Goal: Transaction & Acquisition: Purchase product/service

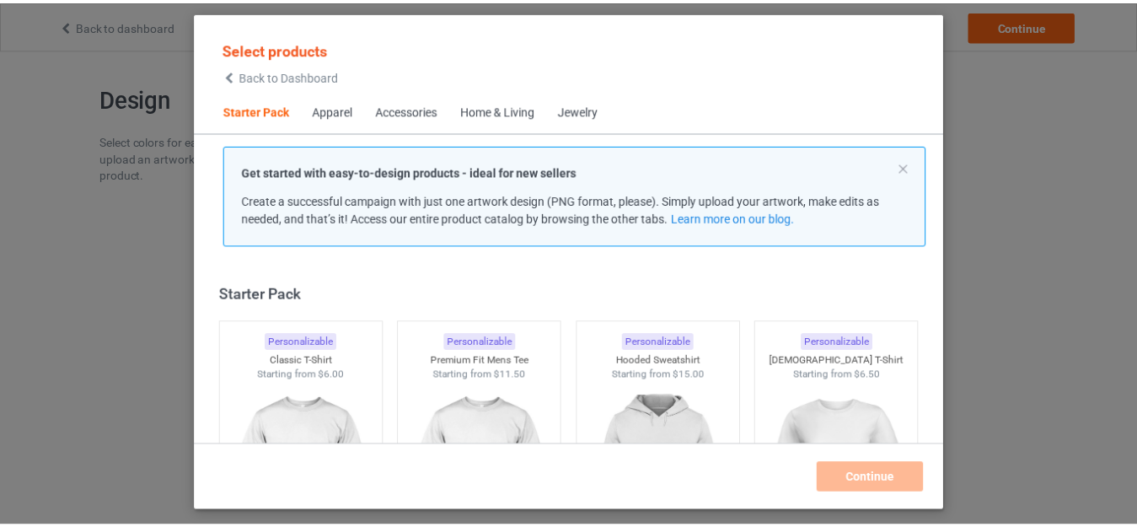
scroll to position [22, 0]
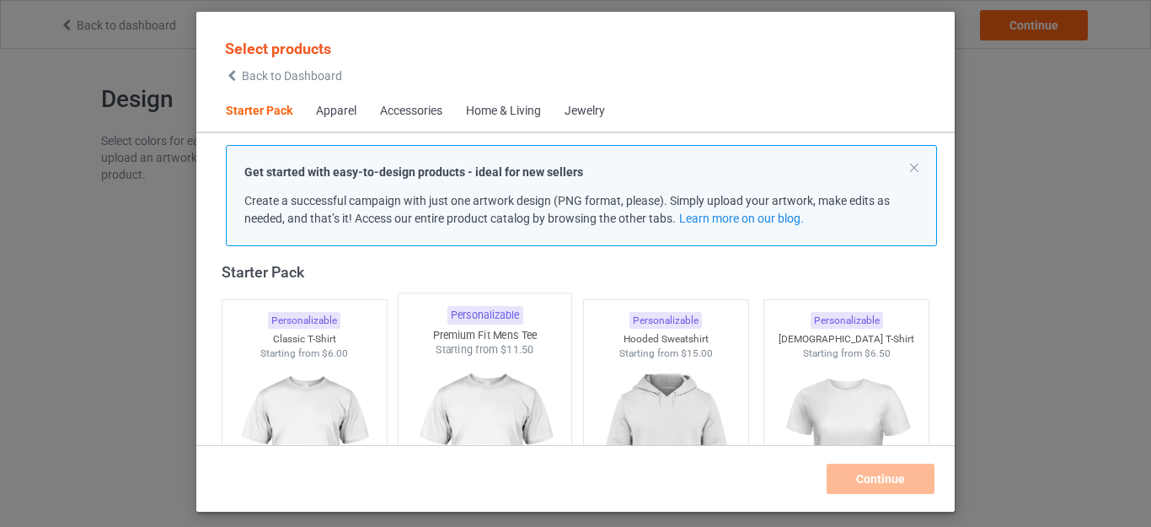
click at [329, 432] on img at bounding box center [304, 455] width 151 height 189
click at [463, 412] on img at bounding box center [485, 456] width 158 height 198
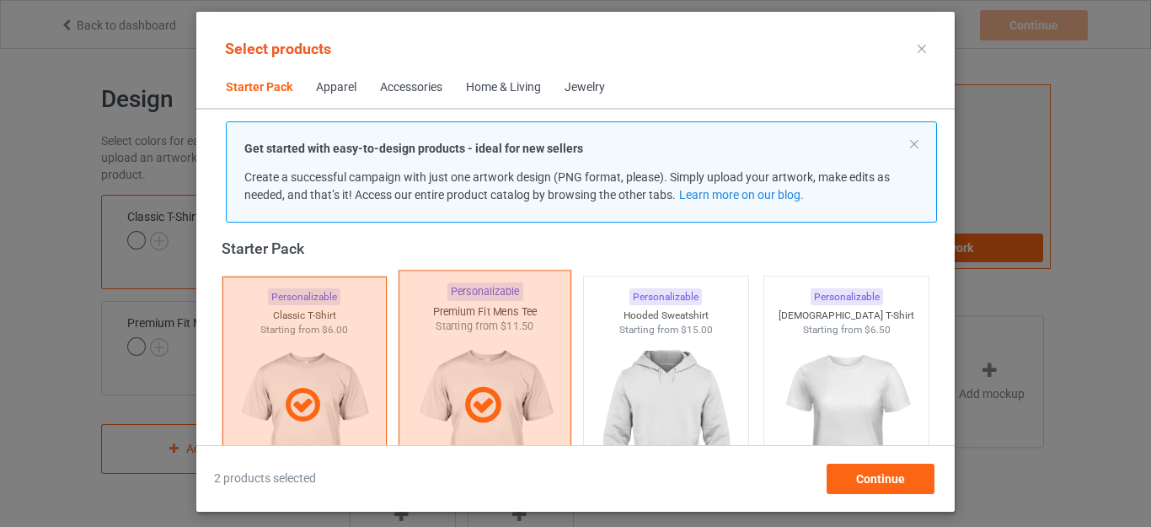
click at [345, 399] on div at bounding box center [304, 405] width 163 height 40
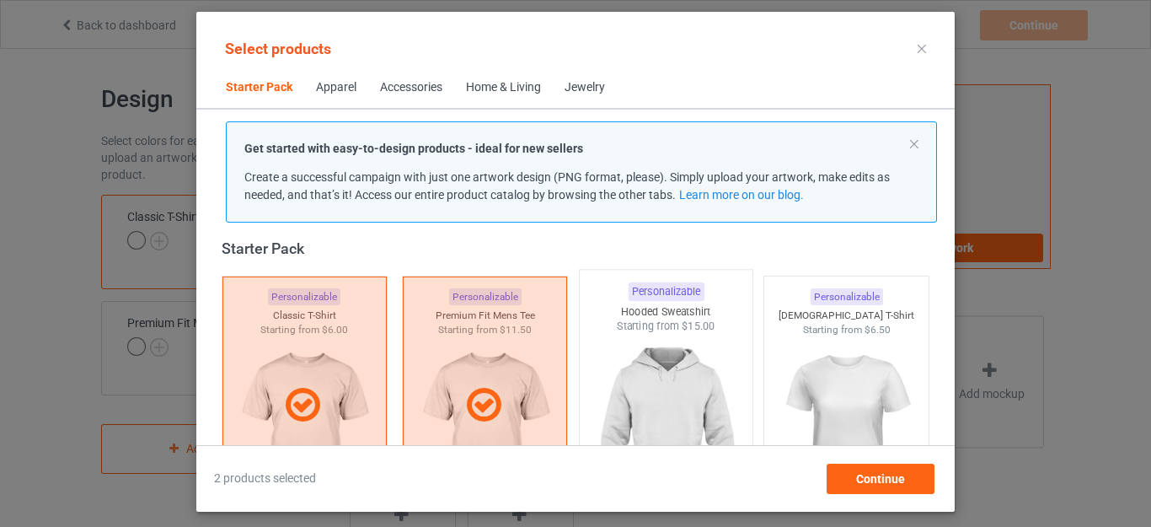
click at [349, 399] on img at bounding box center [304, 431] width 151 height 189
click at [644, 388] on img at bounding box center [665, 433] width 158 height 198
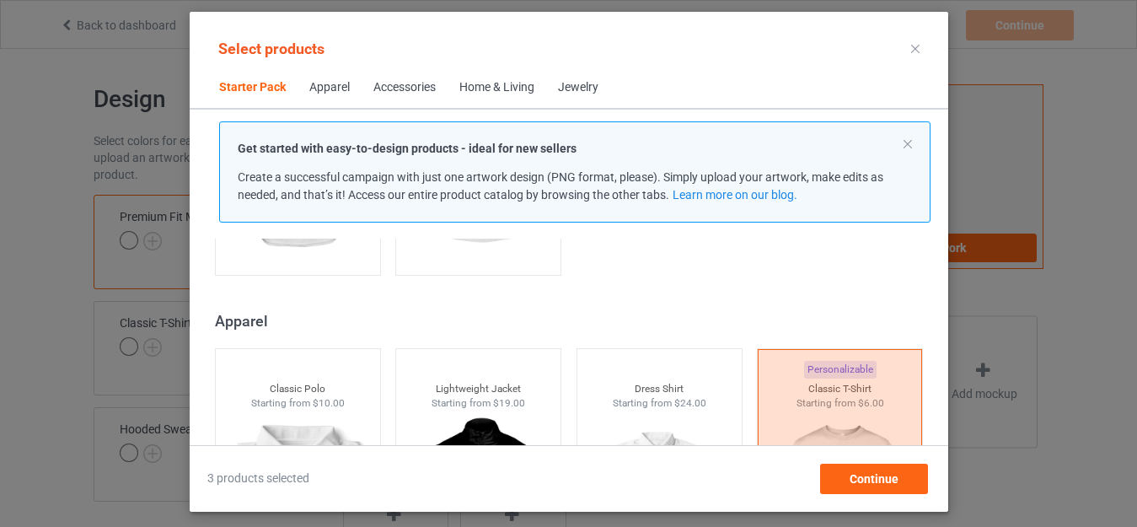
click at [447, 266] on img at bounding box center [478, 172] width 151 height 189
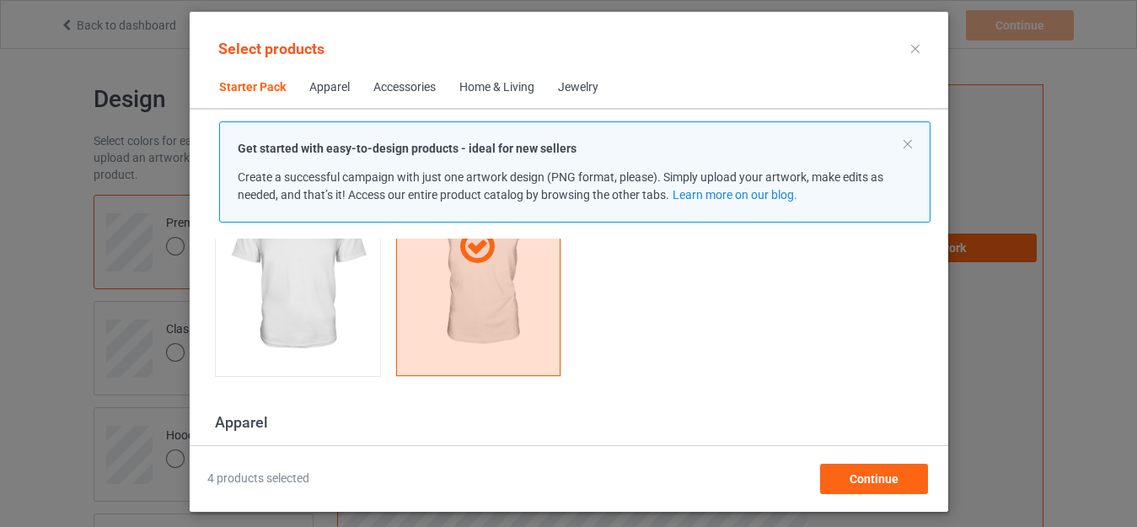
scroll to position [520, 0]
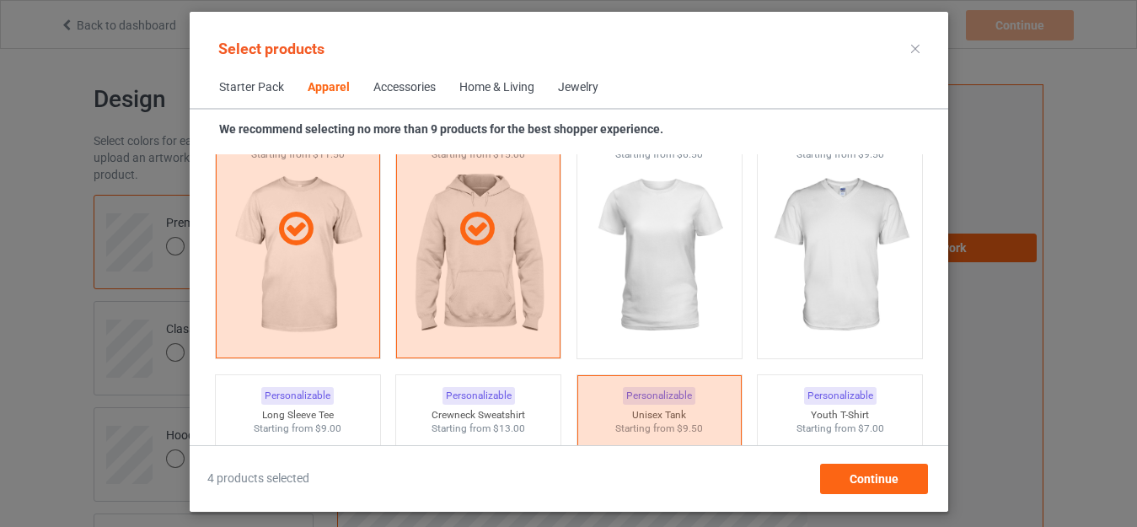
scroll to position [1027, 0]
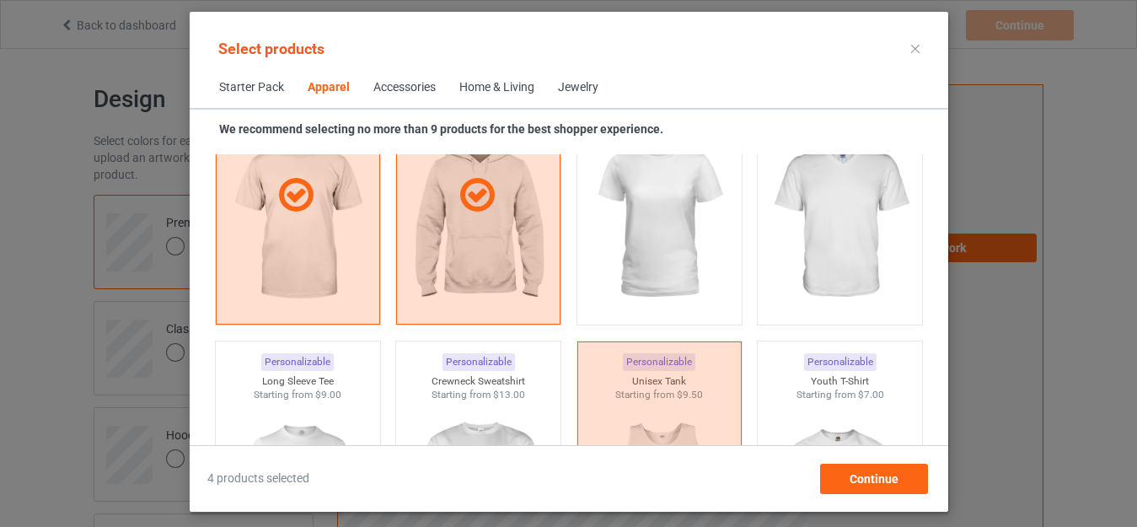
click at [846, 265] on img at bounding box center [839, 221] width 151 height 189
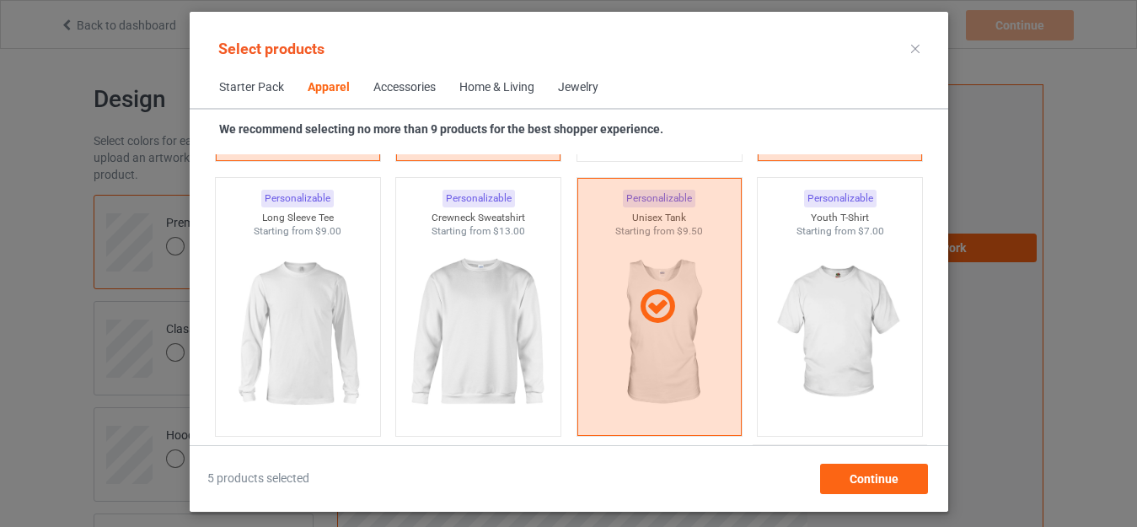
scroll to position [1364, 0]
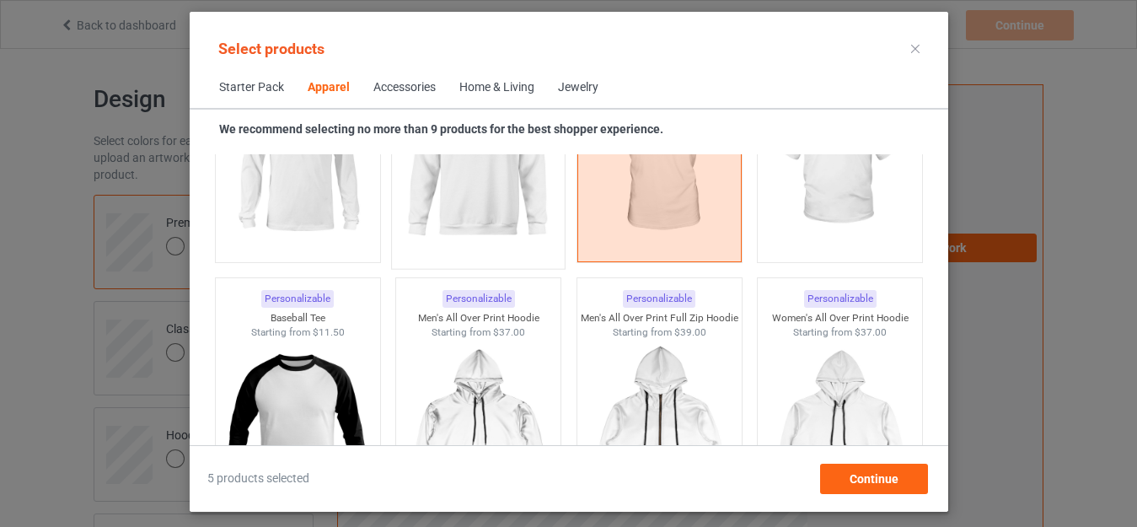
click at [460, 185] on img at bounding box center [478, 161] width 158 height 198
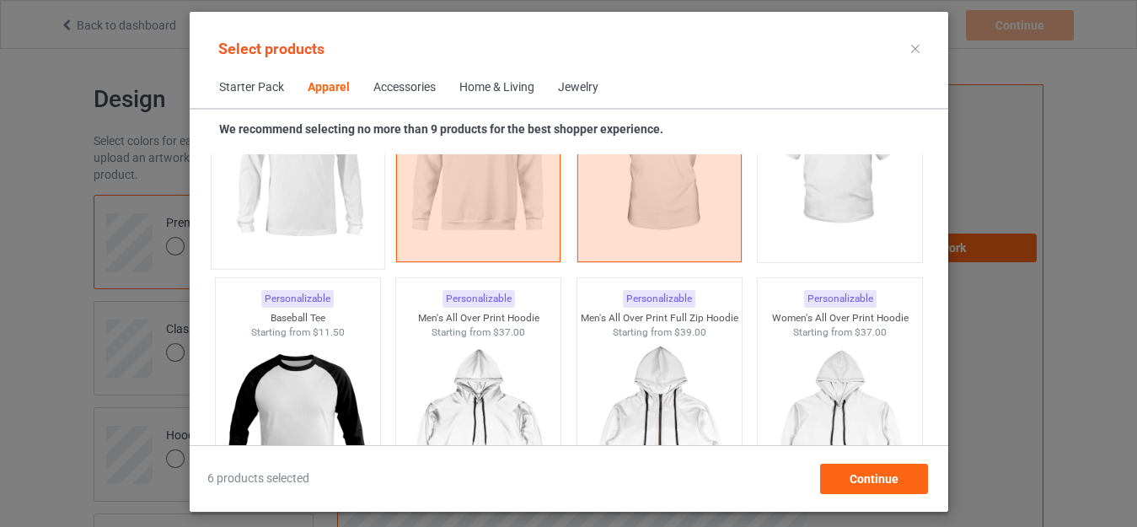
click at [343, 202] on img at bounding box center [297, 161] width 158 height 198
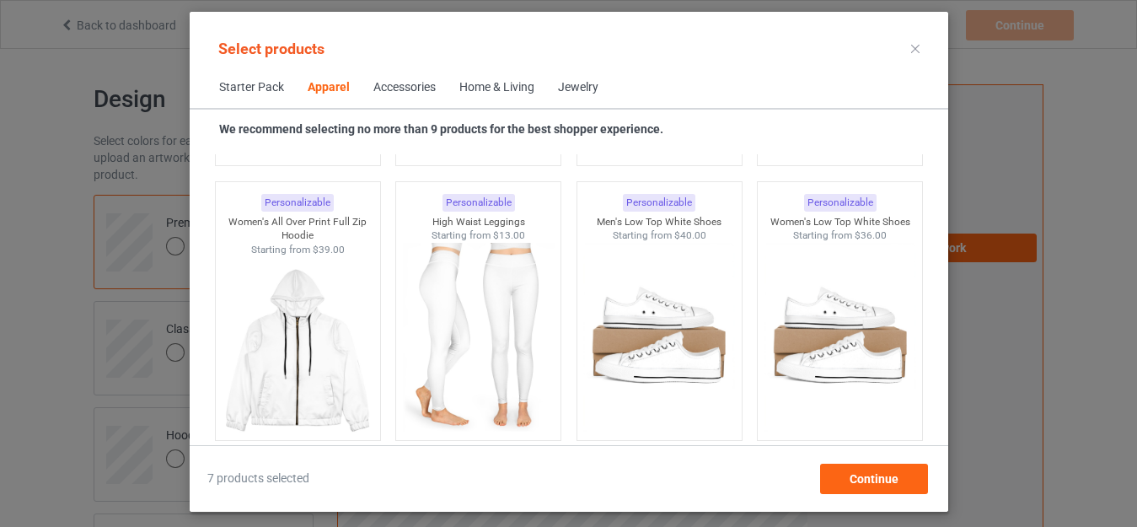
scroll to position [1701, 0]
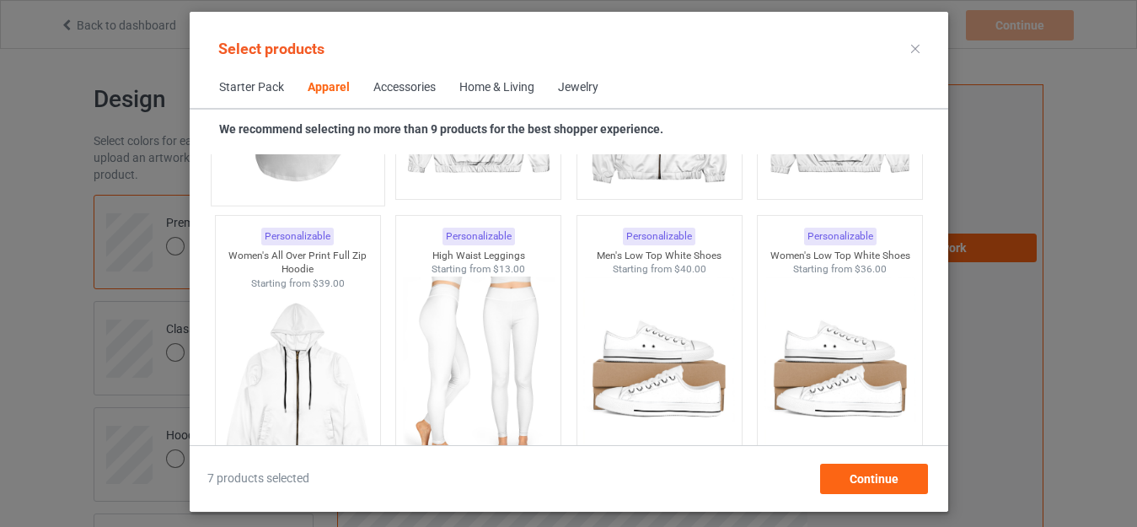
click at [282, 190] on img at bounding box center [297, 97] width 158 height 198
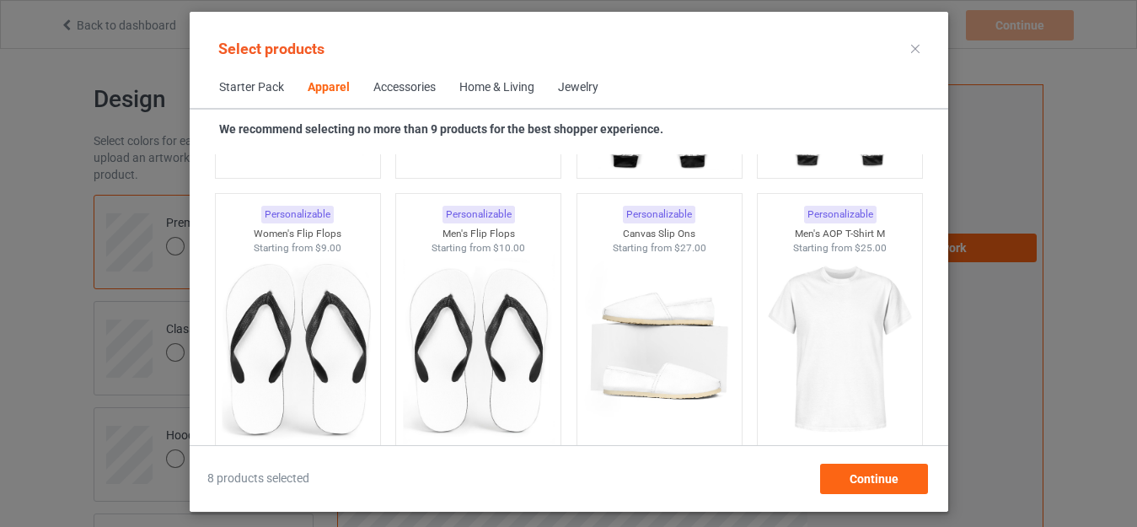
scroll to position [2577, 0]
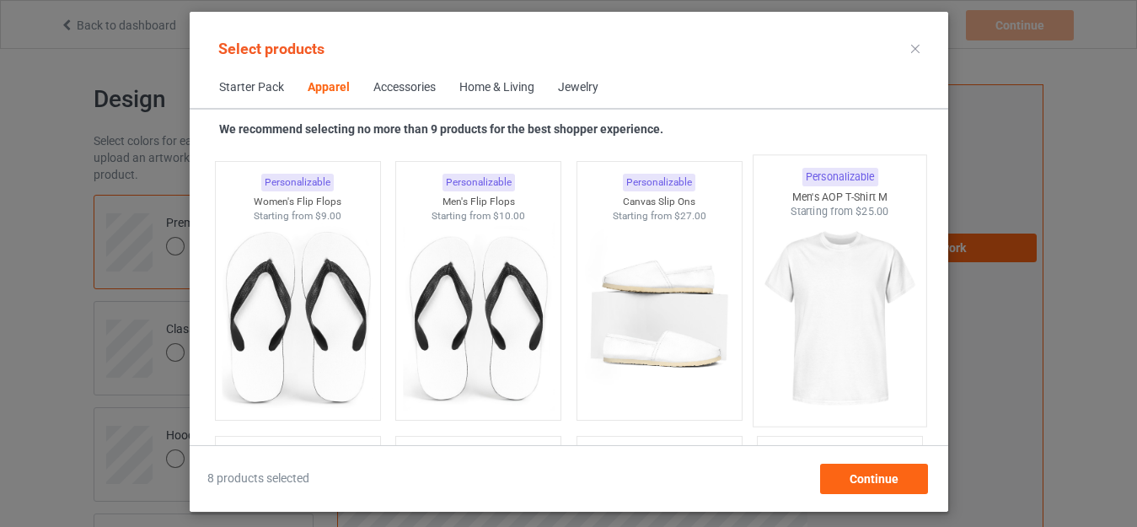
click at [886, 388] on img at bounding box center [839, 318] width 158 height 198
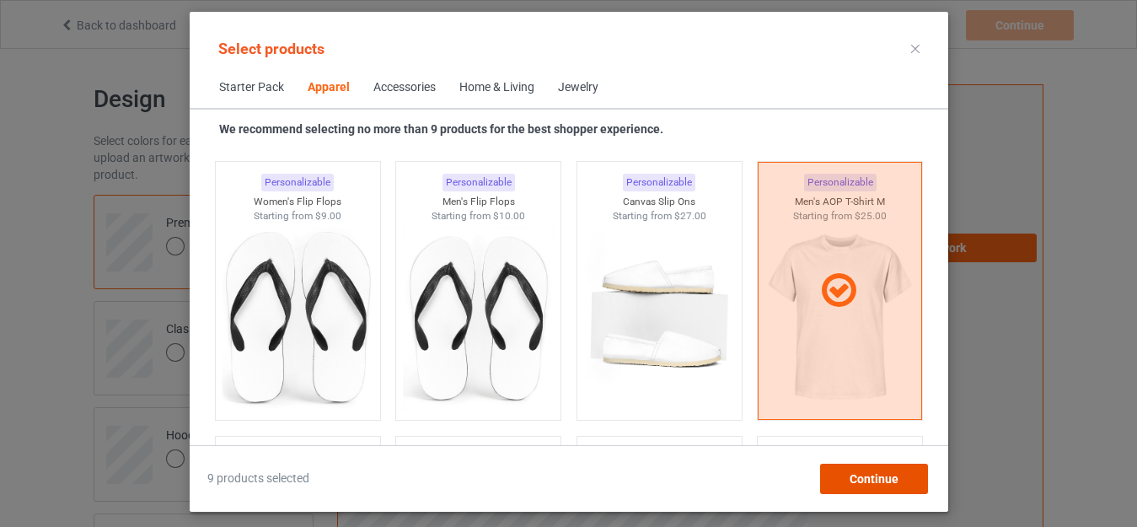
click at [889, 487] on div "Continue" at bounding box center [873, 478] width 108 height 30
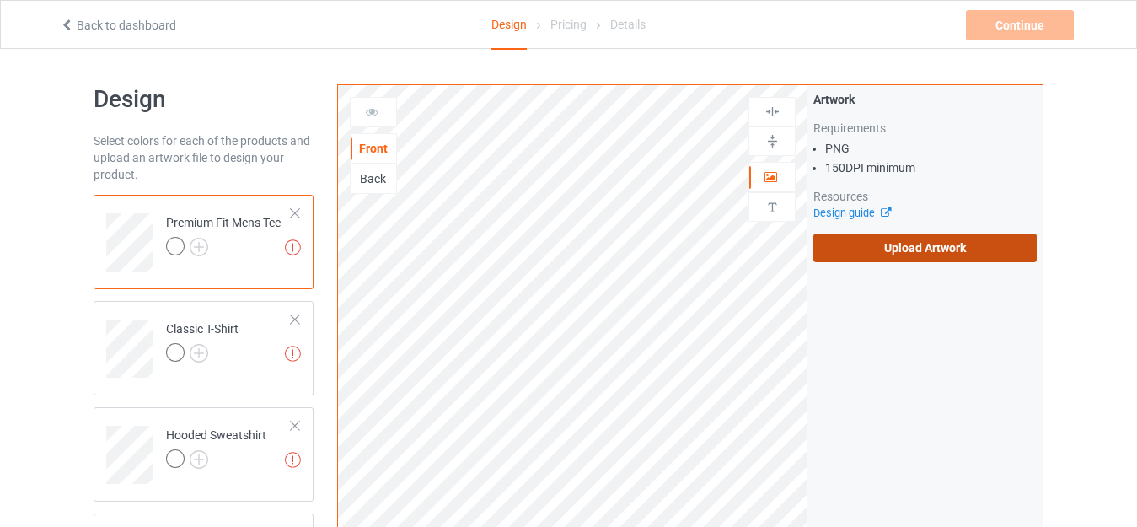
click at [864, 253] on label "Upload Artwork" at bounding box center [924, 247] width 223 height 29
click at [0, 0] on input "Upload Artwork" at bounding box center [0, 0] width 0 height 0
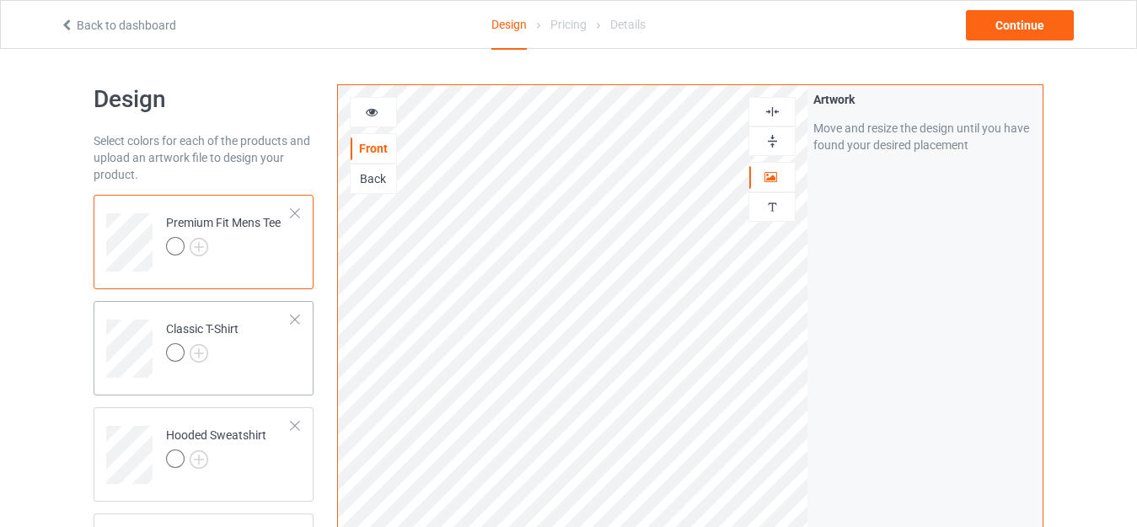
click at [296, 379] on div "Classic T-Shirt" at bounding box center [204, 348] width 220 height 94
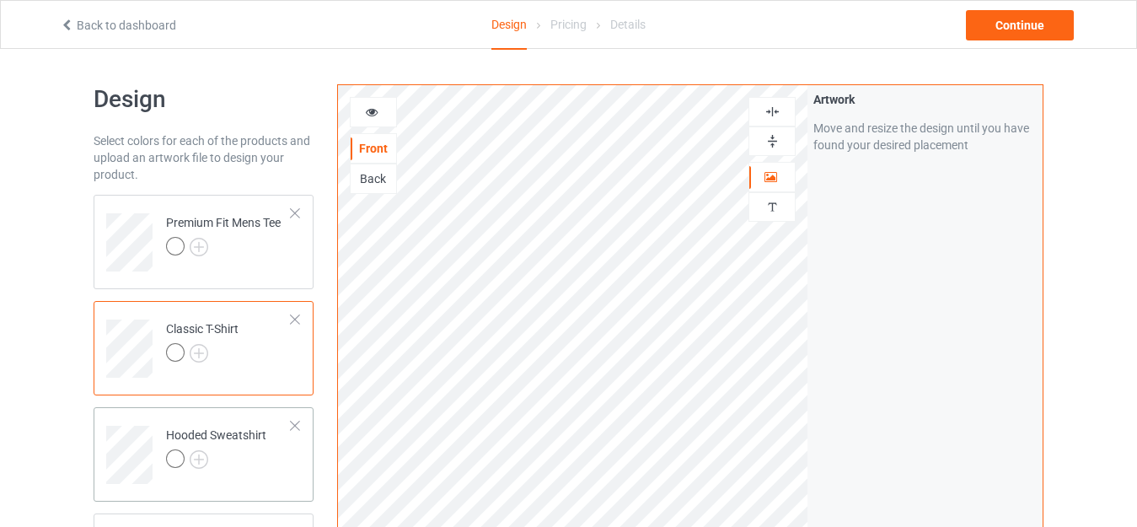
click at [282, 473] on td "Hooded Sweatshirt" at bounding box center [229, 449] width 144 height 70
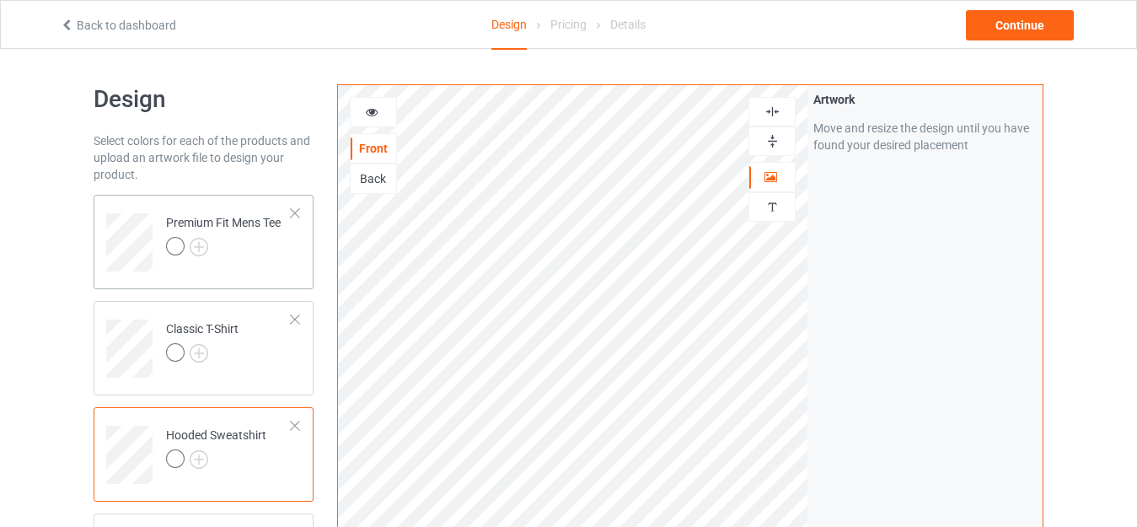
click at [280, 275] on div "Premium Fit Mens Tee" at bounding box center [204, 242] width 220 height 94
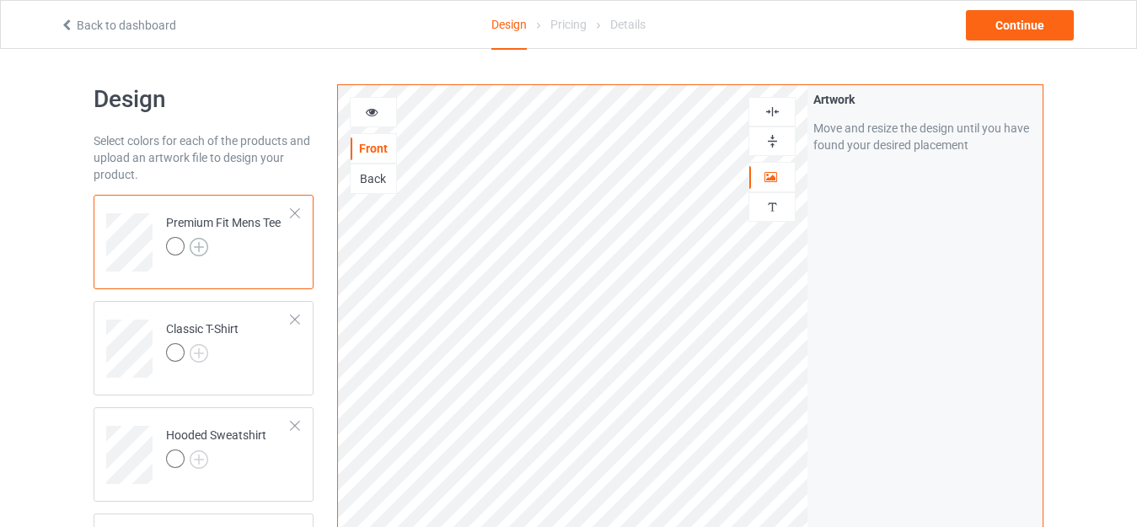
click at [194, 245] on img at bounding box center [199, 247] width 19 height 19
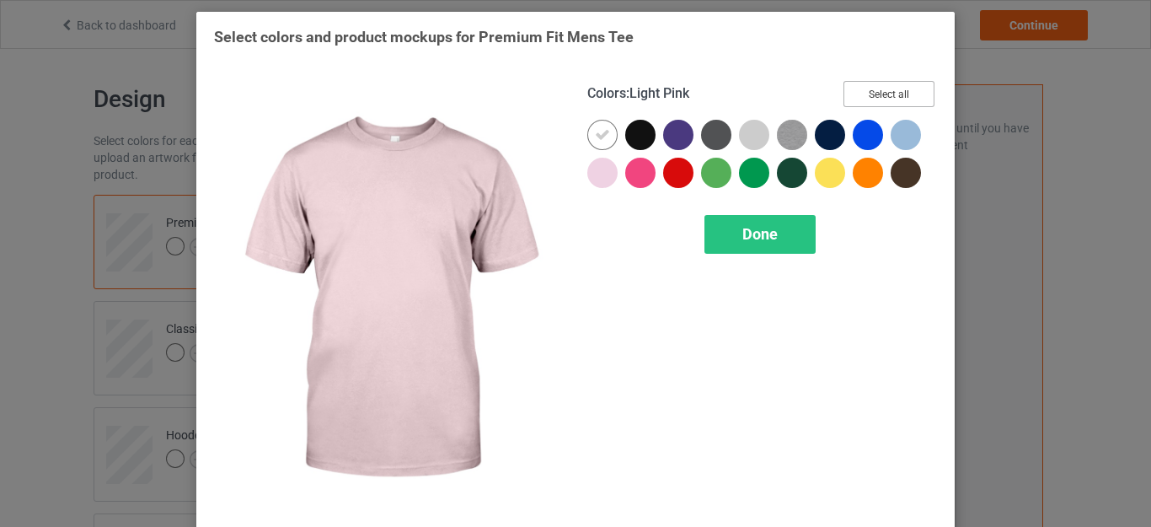
click at [852, 86] on button "Select all" at bounding box center [888, 94] width 91 height 26
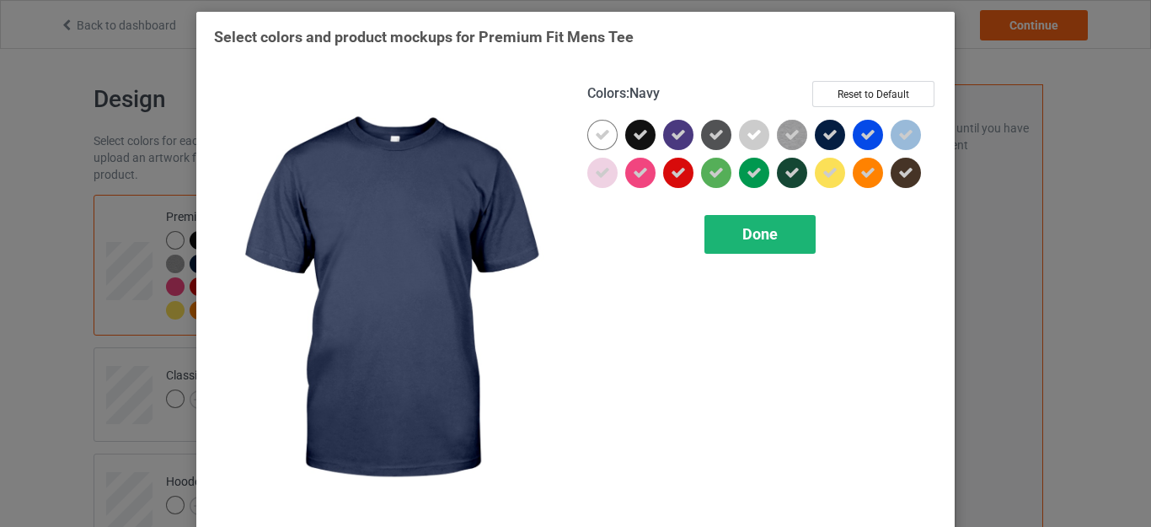
click at [766, 233] on span "Done" at bounding box center [759, 234] width 35 height 18
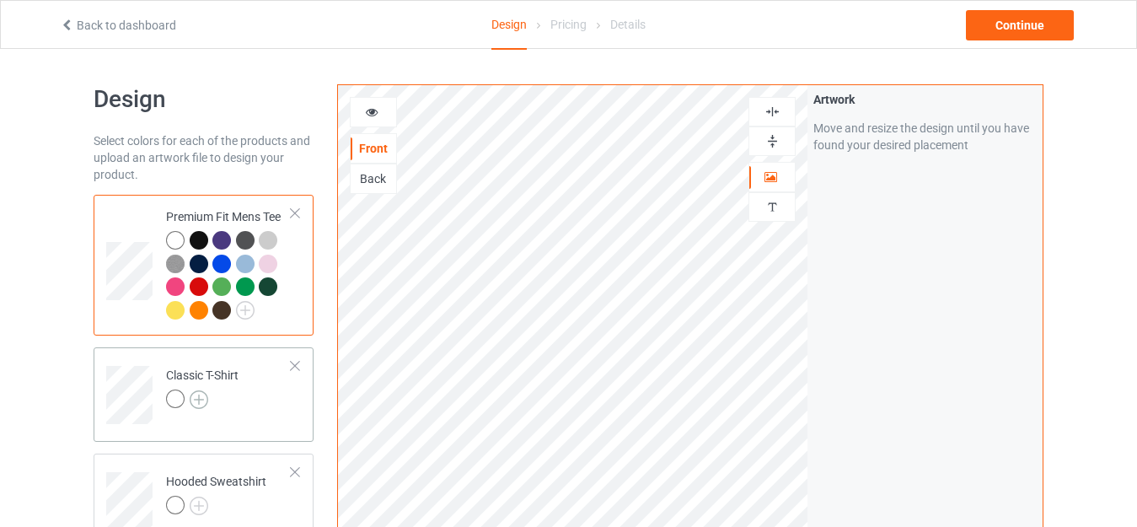
click at [201, 398] on img at bounding box center [199, 399] width 19 height 19
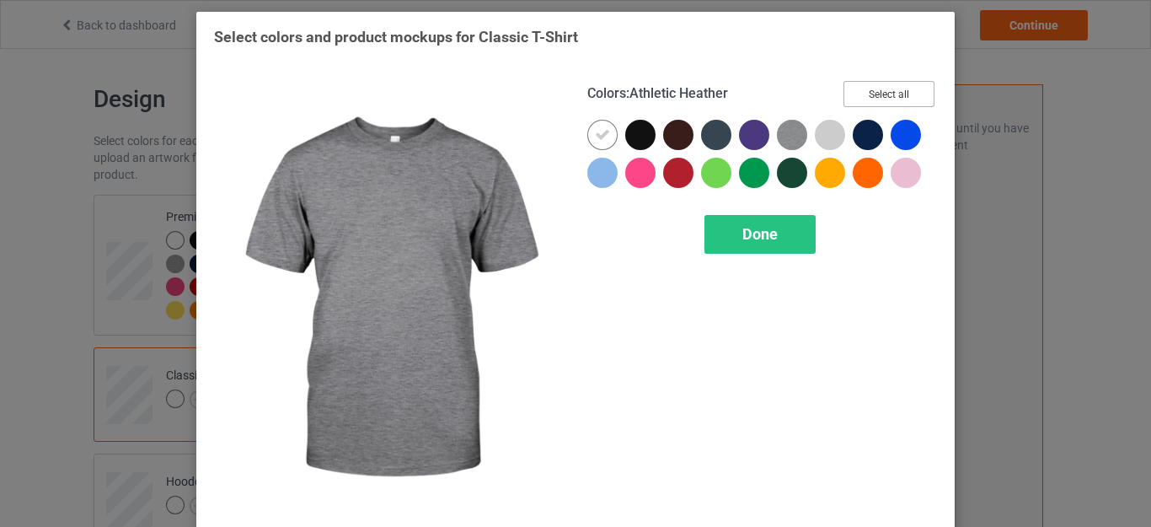
click at [870, 89] on button "Select all" at bounding box center [888, 94] width 91 height 26
click at [720, 234] on div "Done" at bounding box center [759, 234] width 111 height 39
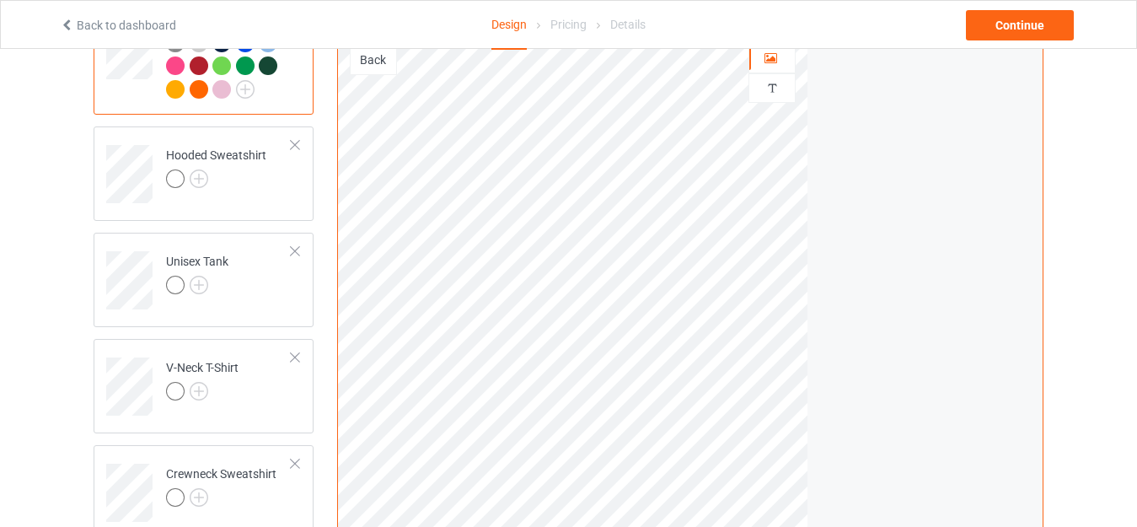
scroll to position [403, 0]
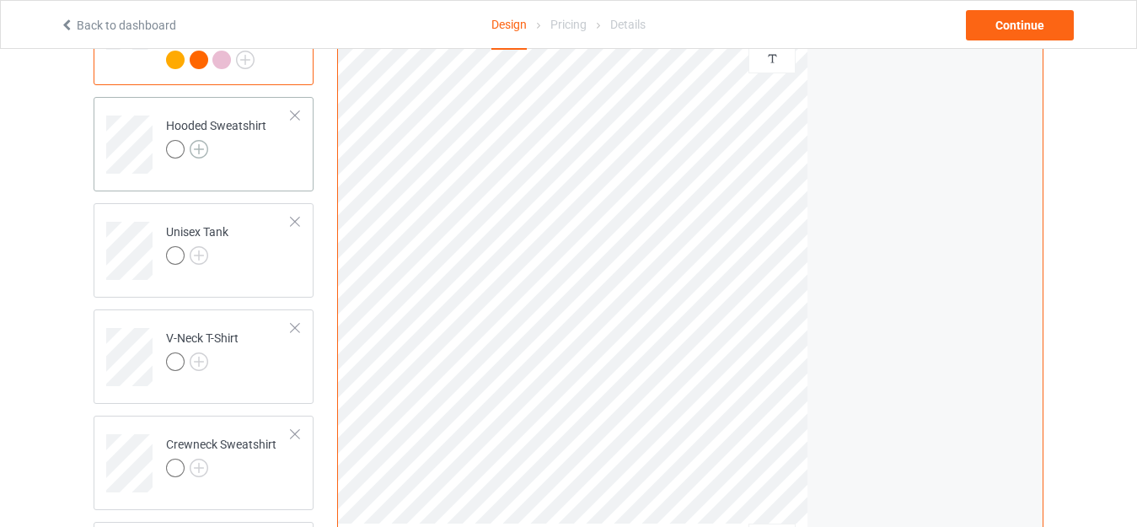
click at [206, 148] on img at bounding box center [199, 149] width 19 height 19
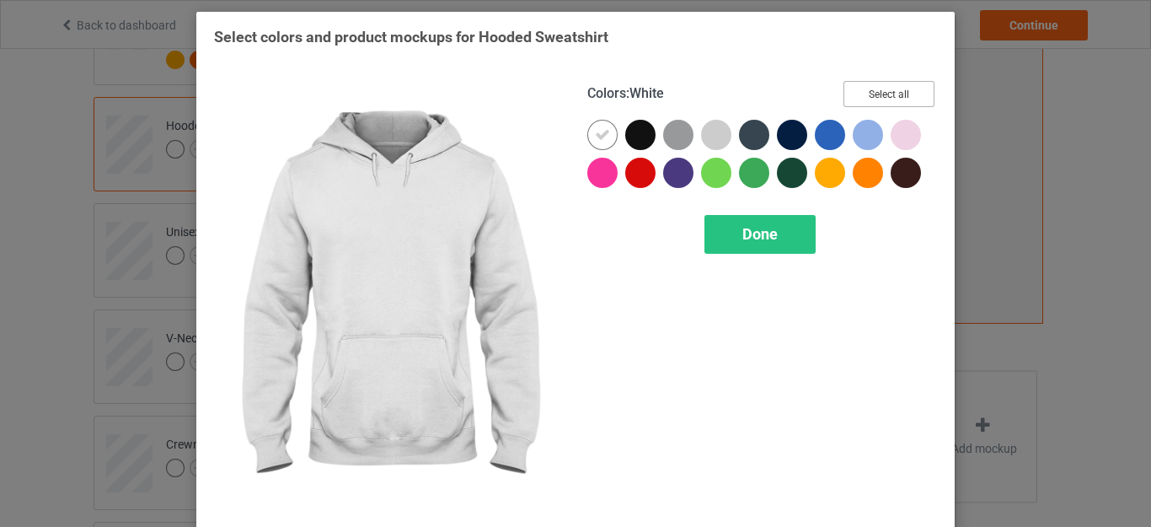
click at [844, 87] on button "Select all" at bounding box center [888, 94] width 91 height 26
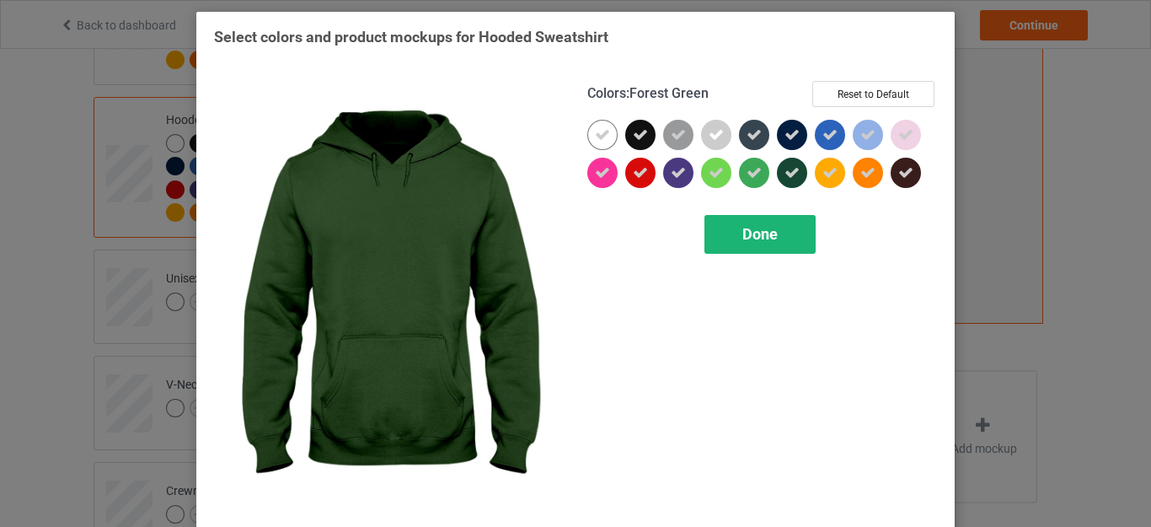
click at [753, 238] on span "Done" at bounding box center [759, 234] width 35 height 18
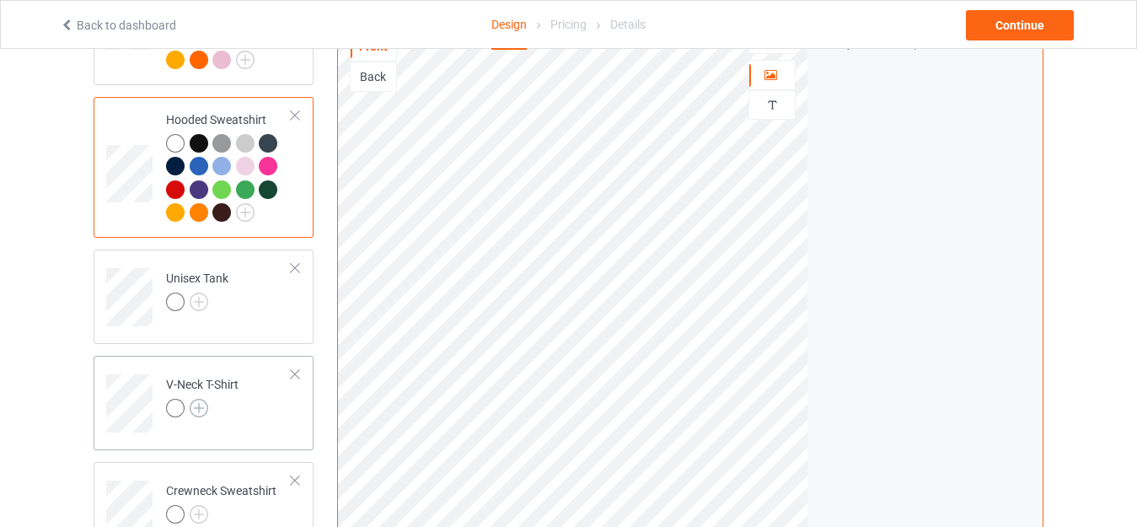
click at [195, 405] on img at bounding box center [199, 408] width 19 height 19
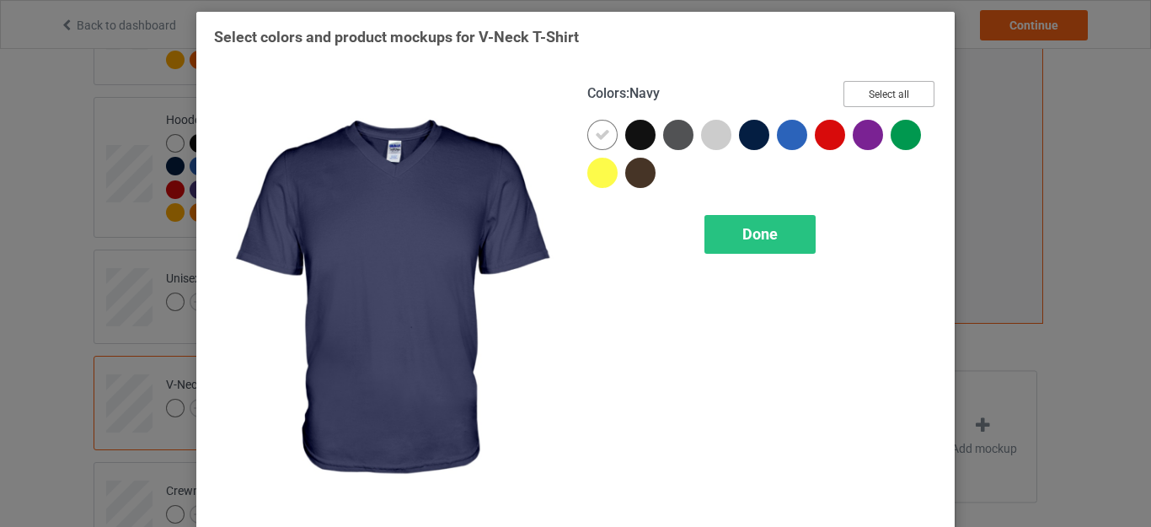
click at [890, 95] on button "Select all" at bounding box center [888, 94] width 91 height 26
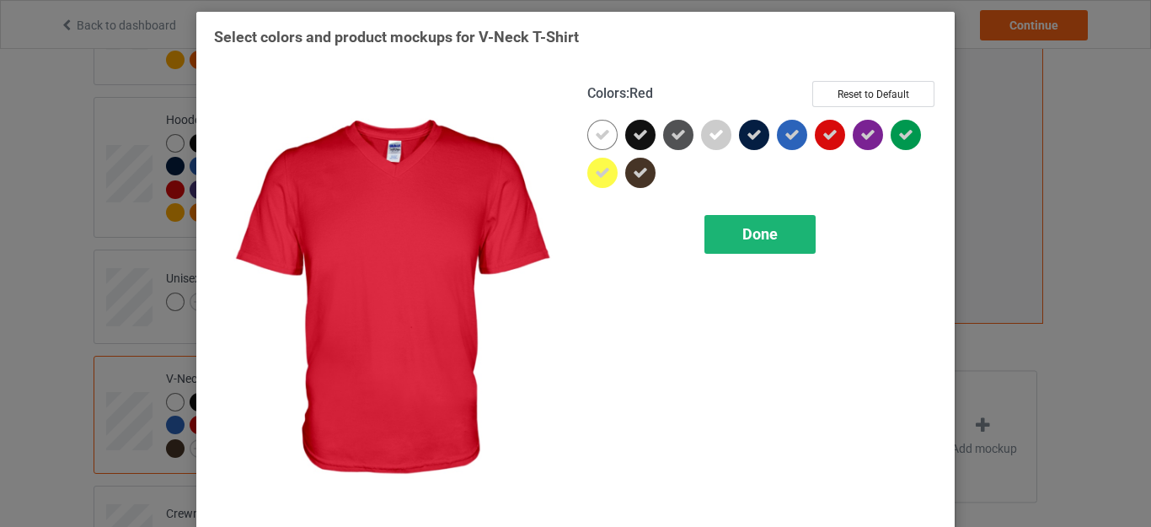
click at [762, 233] on span "Done" at bounding box center [759, 234] width 35 height 18
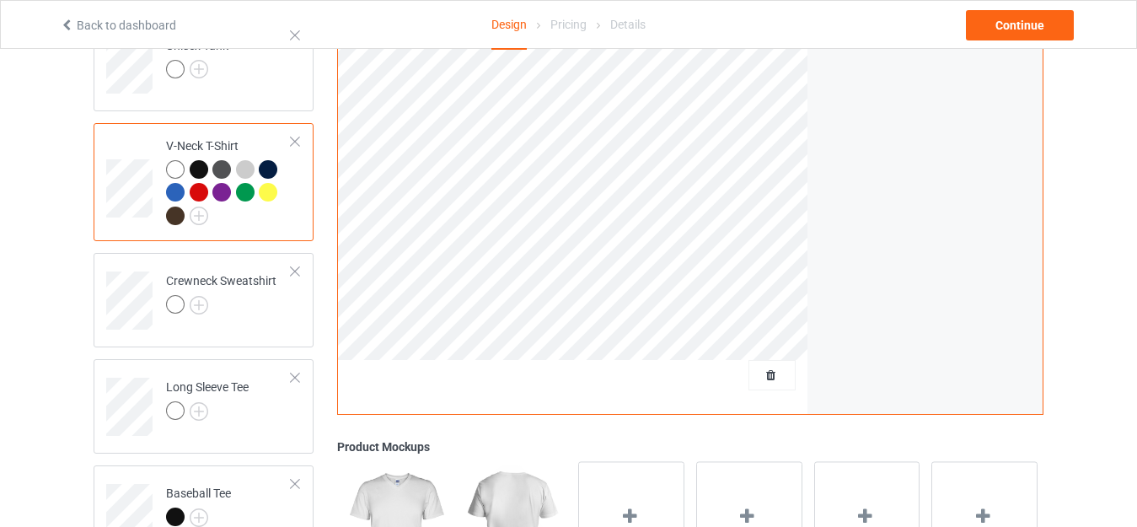
scroll to position [643, 0]
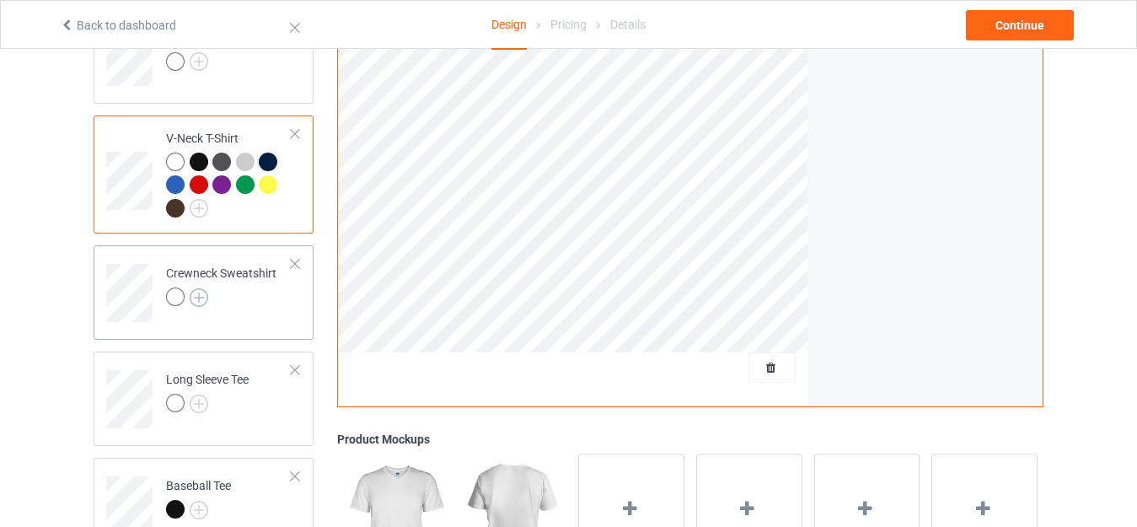
click at [198, 301] on img at bounding box center [199, 297] width 19 height 19
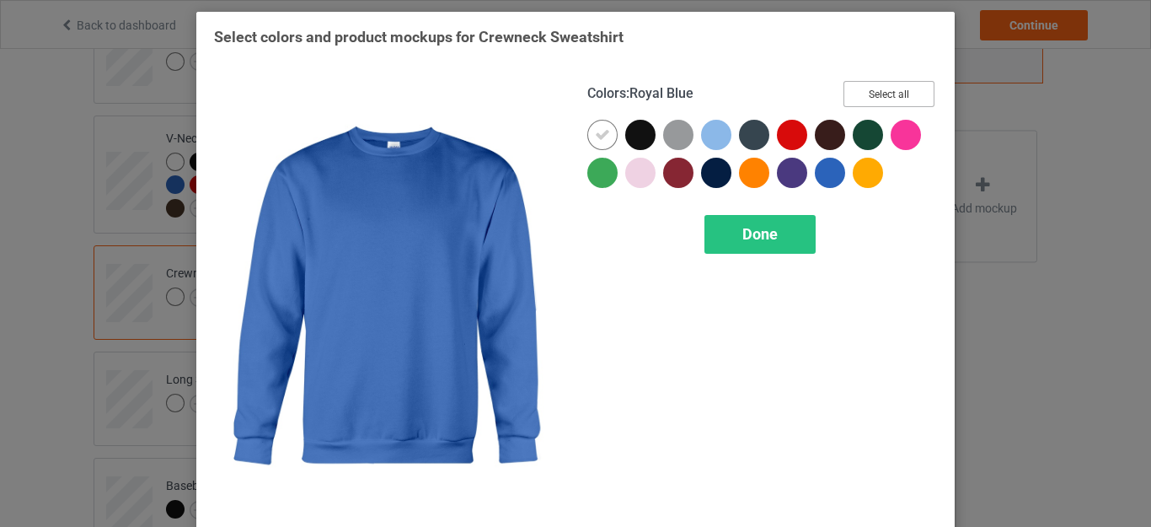
click at [871, 96] on button "Select all" at bounding box center [888, 94] width 91 height 26
click at [773, 243] on div "Done" at bounding box center [759, 234] width 111 height 39
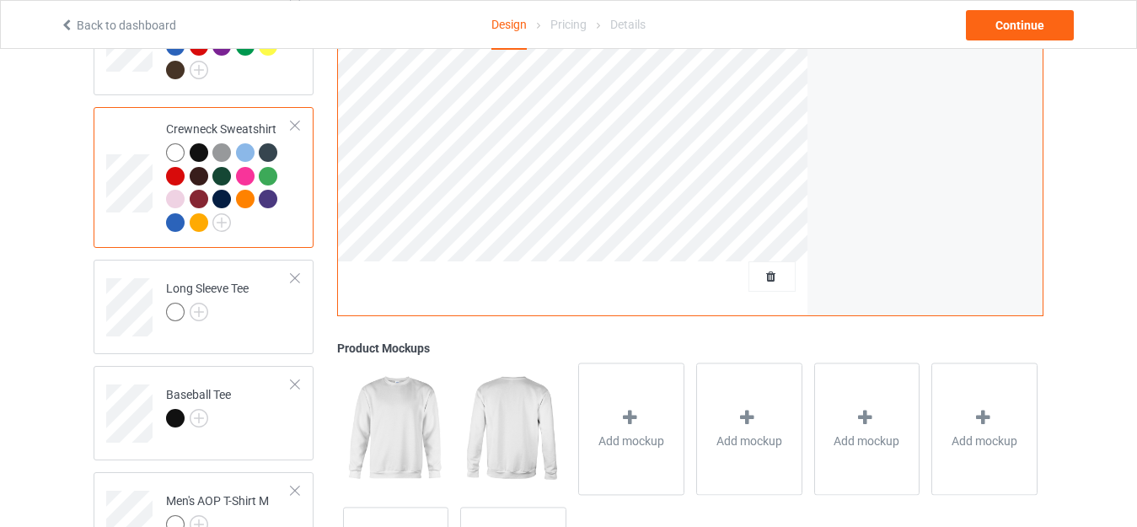
scroll to position [902, 0]
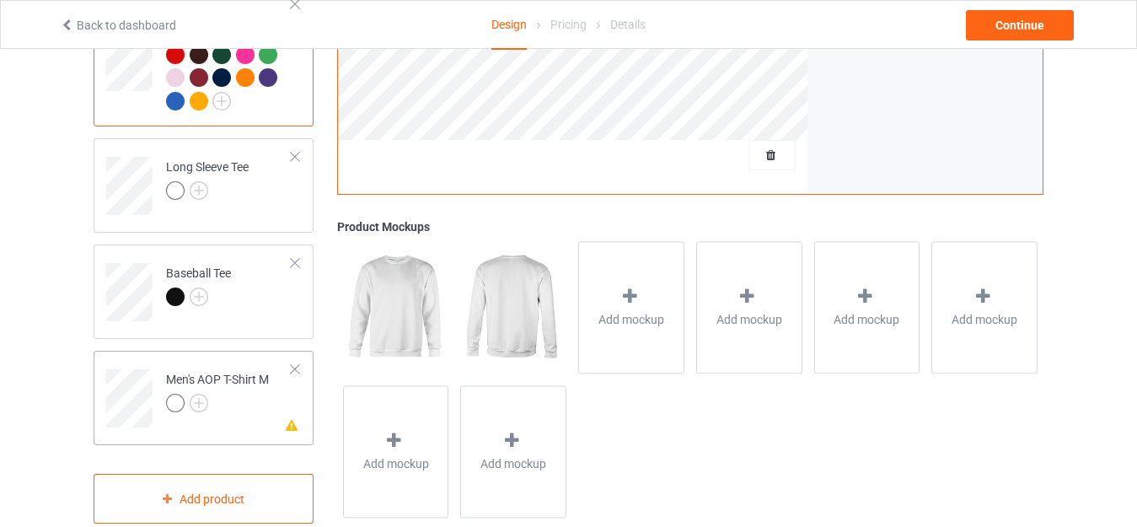
click at [297, 372] on div at bounding box center [295, 369] width 12 height 12
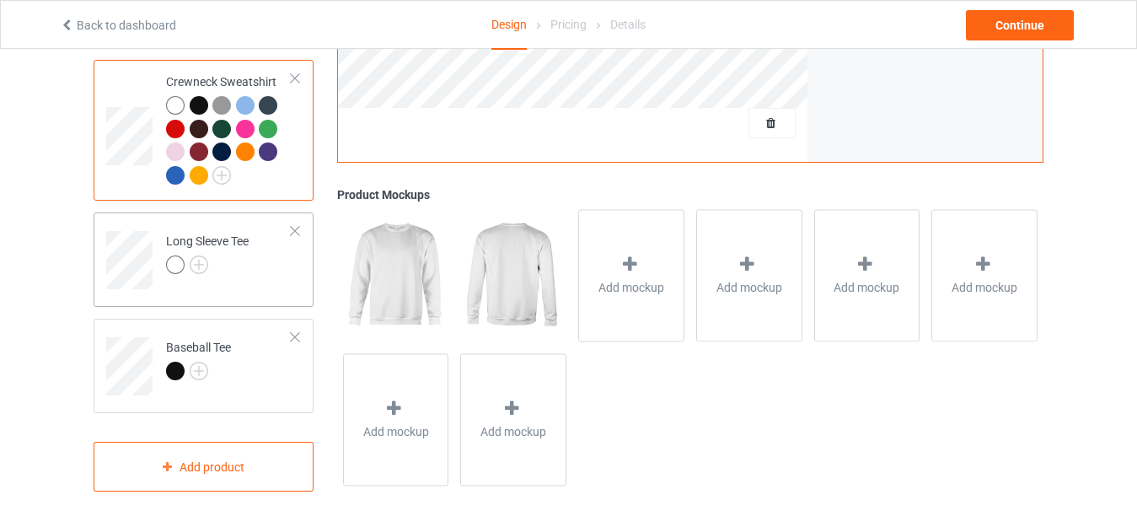
scroll to position [832, 0]
click at [199, 256] on img at bounding box center [199, 264] width 19 height 19
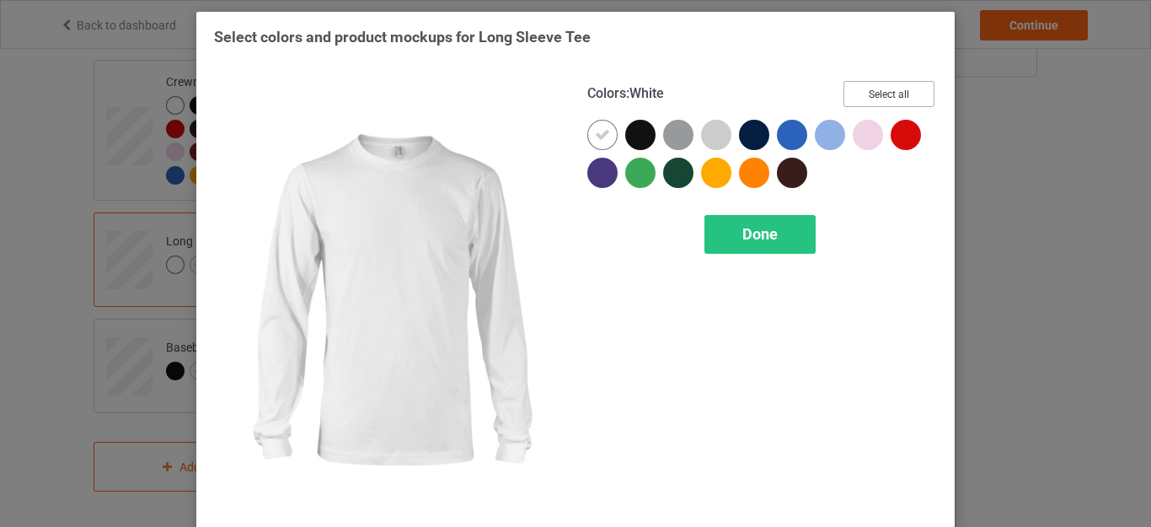
click at [850, 91] on button "Select all" at bounding box center [888, 94] width 91 height 26
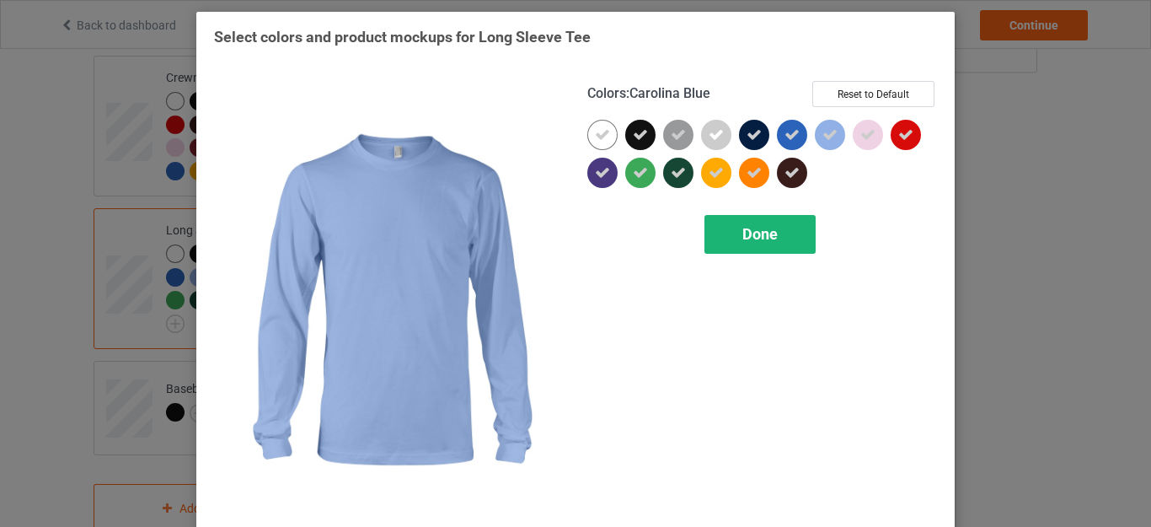
click at [772, 245] on div "Done" at bounding box center [759, 234] width 111 height 39
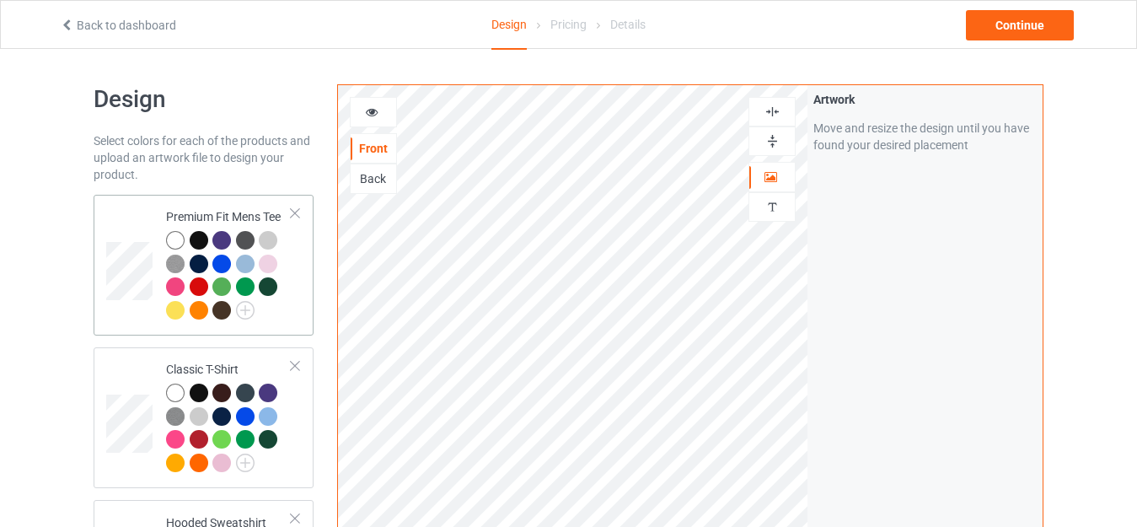
click at [291, 308] on div at bounding box center [229, 277] width 126 height 93
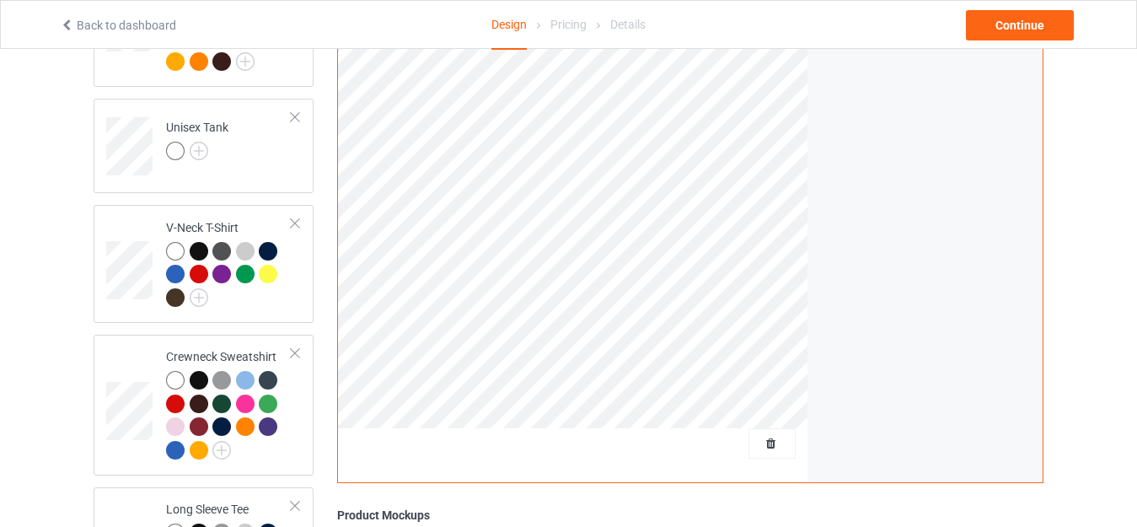
scroll to position [625, 0]
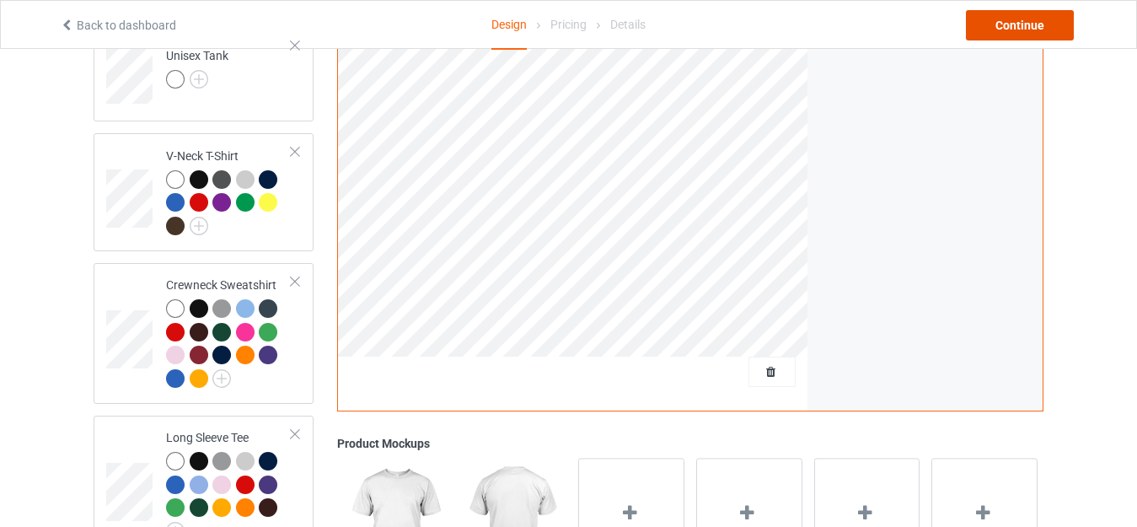
click at [1023, 19] on div "Continue" at bounding box center [1020, 25] width 108 height 30
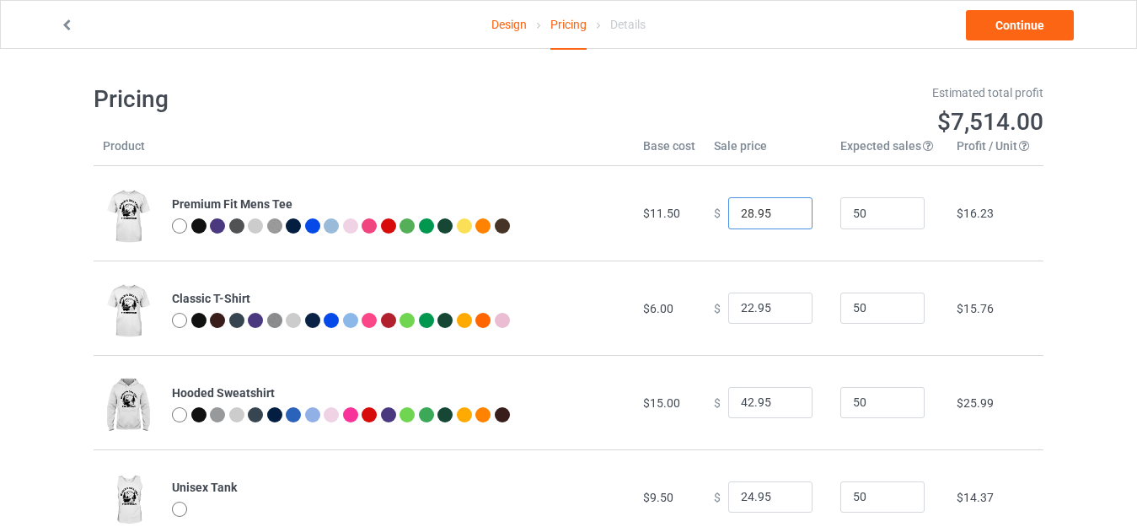
click at [742, 210] on input "28.95" at bounding box center [770, 213] width 84 height 32
type input "21.95"
click at [742, 307] on input "22.95" at bounding box center [770, 308] width 84 height 32
type input "19.95"
click at [743, 398] on input "42.95" at bounding box center [770, 403] width 84 height 32
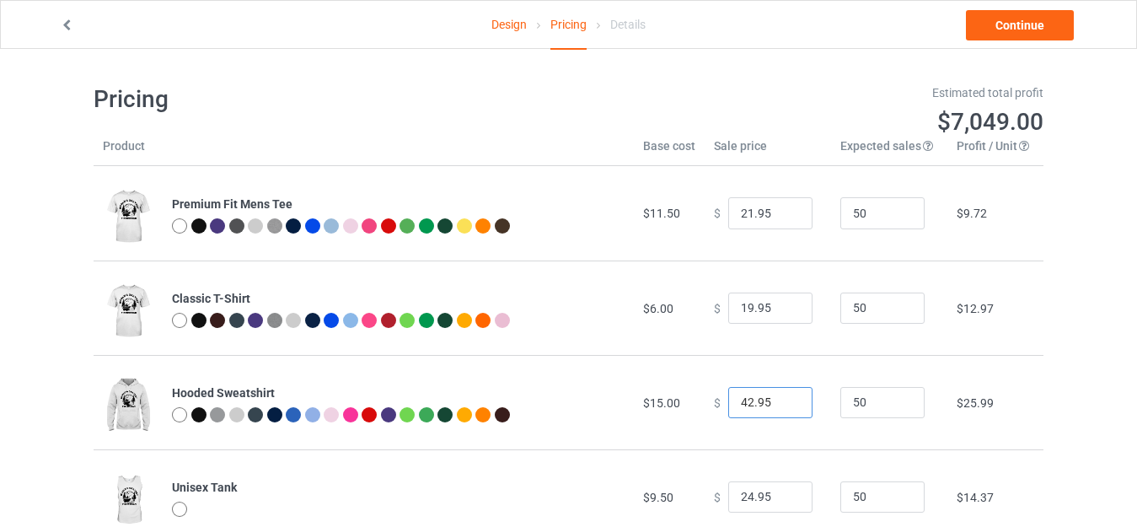
click at [743, 398] on input "42.95" at bounding box center [770, 403] width 84 height 32
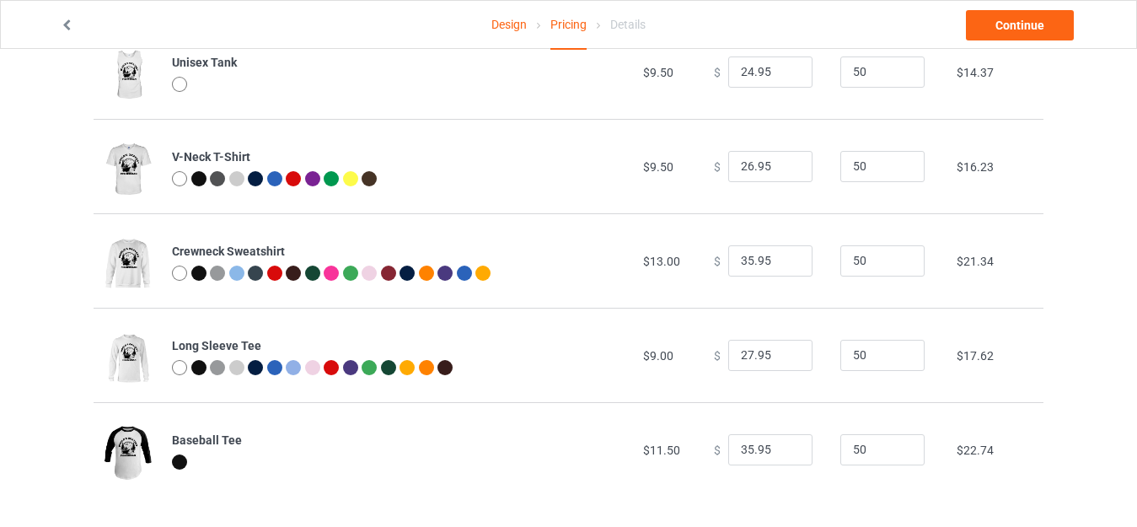
scroll to position [430, 0]
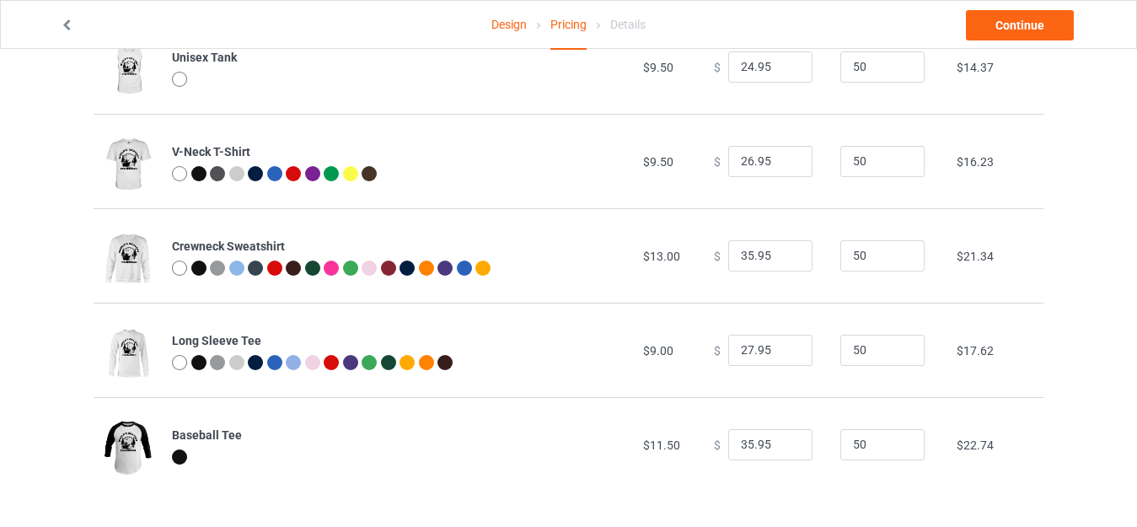
type input "39.95"
click at [742, 161] on input "26.95" at bounding box center [770, 162] width 84 height 32
type input "20.95"
click at [741, 254] on input "35.95" at bounding box center [770, 256] width 84 height 32
type input "30.95"
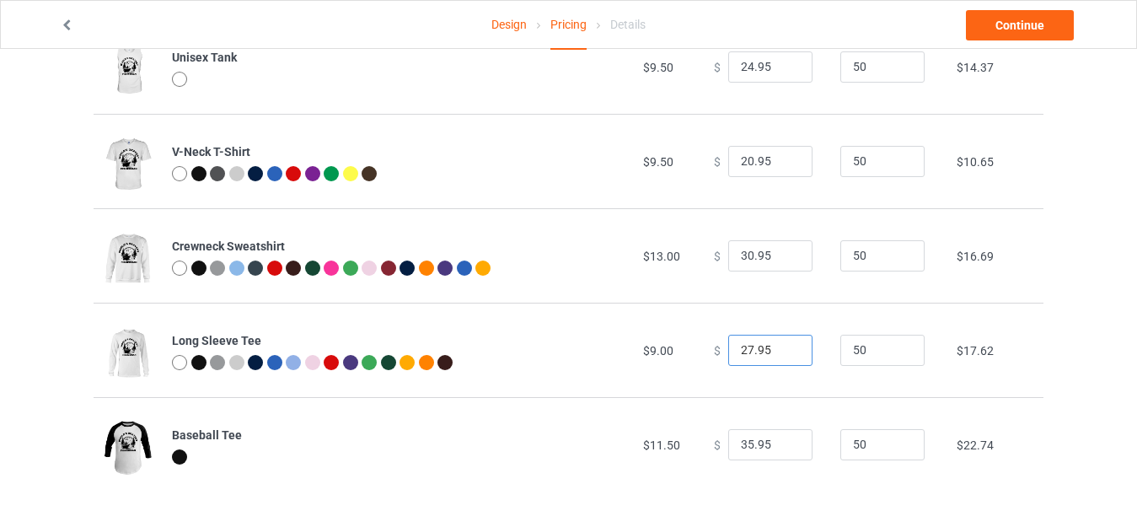
click at [742, 345] on input "27.95" at bounding box center [770, 350] width 84 height 32
type input "26.95"
click at [742, 441] on input "35.95" at bounding box center [770, 445] width 84 height 32
type input "30.95"
click at [1055, 15] on link "Continue" at bounding box center [1020, 25] width 108 height 30
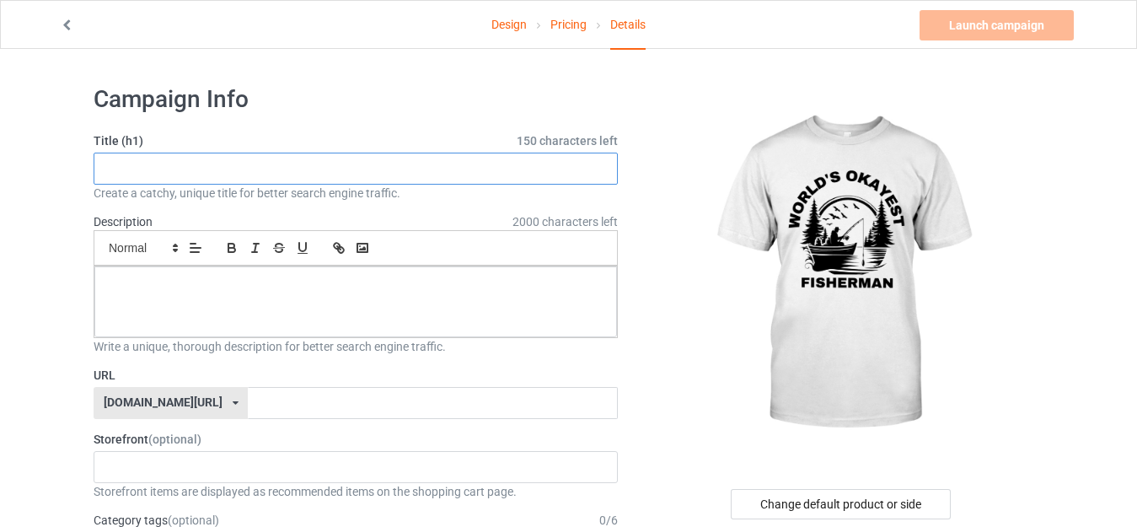
click at [286, 174] on input "text" at bounding box center [356, 168] width 524 height 32
paste input "best fishing dad ever"
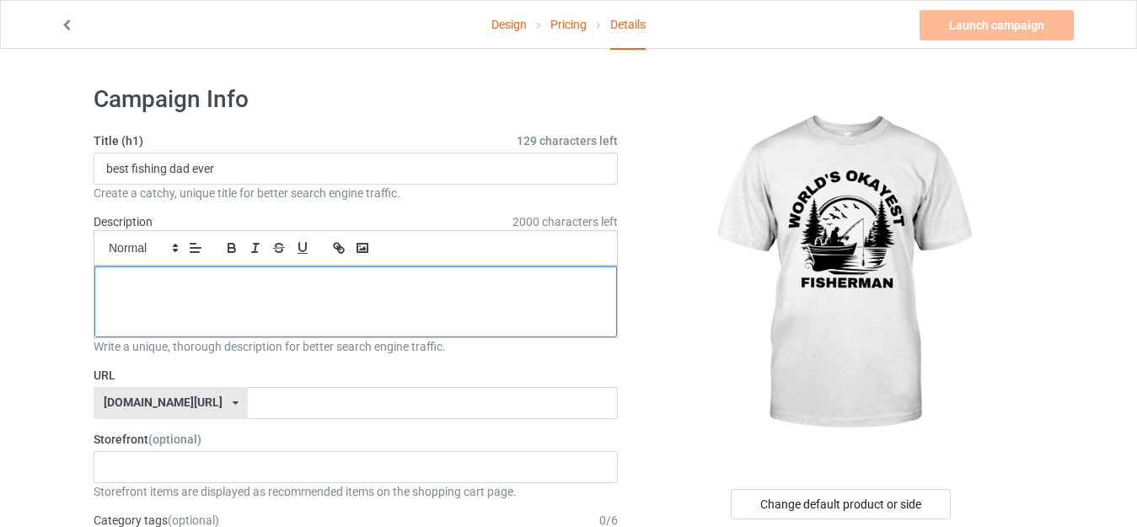
click at [212, 283] on p at bounding box center [355, 285] width 495 height 16
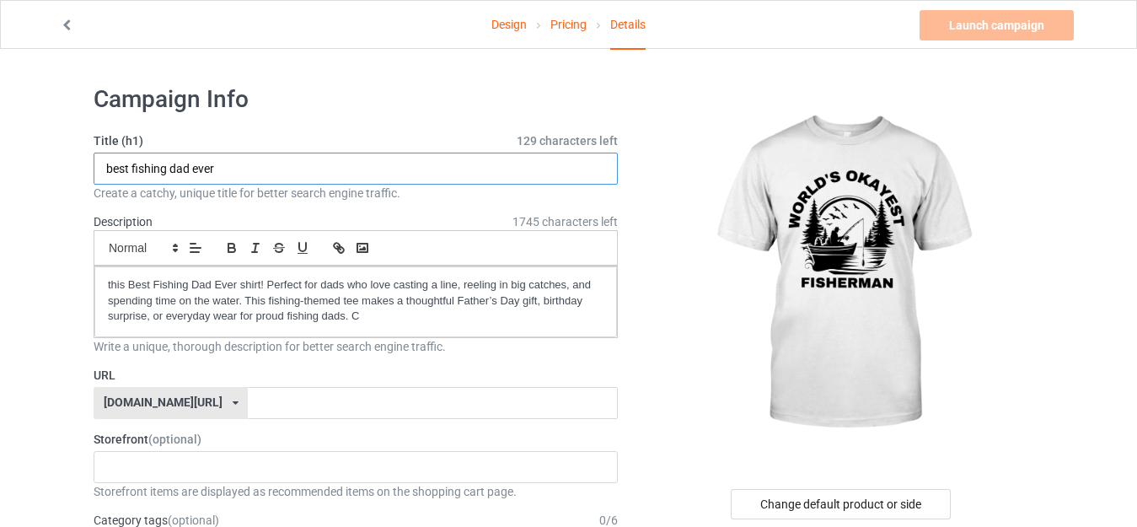
click at [277, 163] on input "best fishing dad ever" at bounding box center [356, 168] width 524 height 32
paste input "World's Okayest Fisherman"
type input "World's Okayest Fisherman"
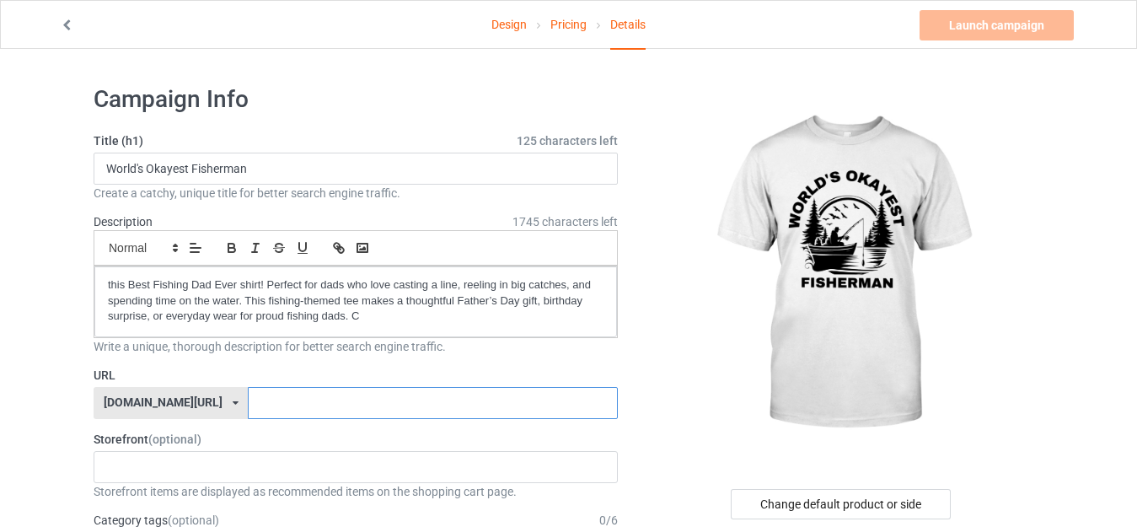
click at [275, 404] on input "text" at bounding box center [432, 403] width 369 height 32
paste input "World's Okayest Fisherman"
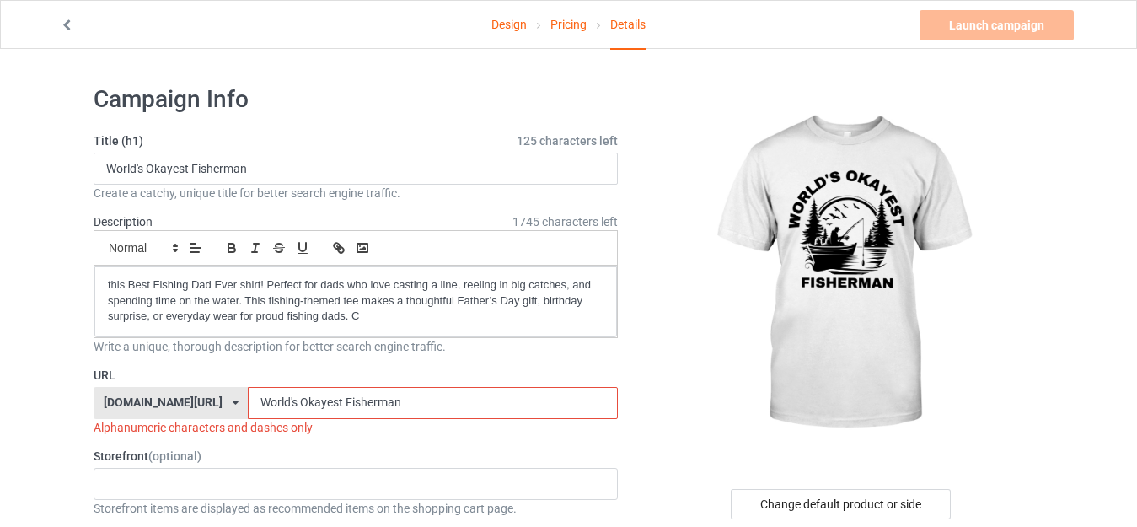
click at [251, 399] on input "World's Okayest Fisherman" at bounding box center [432, 403] width 369 height 32
click at [302, 399] on input "World's-Okayest Fisherman" at bounding box center [432, 403] width 369 height 32
click at [248, 399] on input "World's-Okayest-Fisherman" at bounding box center [432, 403] width 369 height 32
click at [376, 404] on input "World's-Okayest-Fisherman" at bounding box center [432, 403] width 369 height 32
drag, startPoint x: 300, startPoint y: 402, endPoint x: 211, endPoint y: 400, distance: 88.5
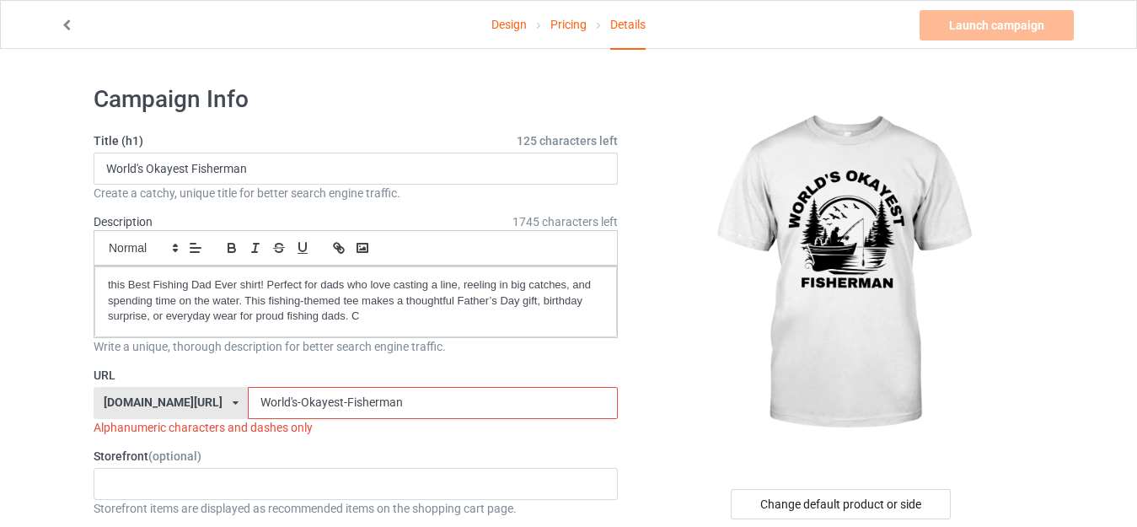
click at [248, 400] on input "World's-Okayest-Fisherman" at bounding box center [432, 403] width 369 height 32
click at [273, 404] on input "Fisherman" at bounding box center [432, 403] width 369 height 32
click at [248, 408] on input "Fisherman-" at bounding box center [432, 403] width 369 height 32
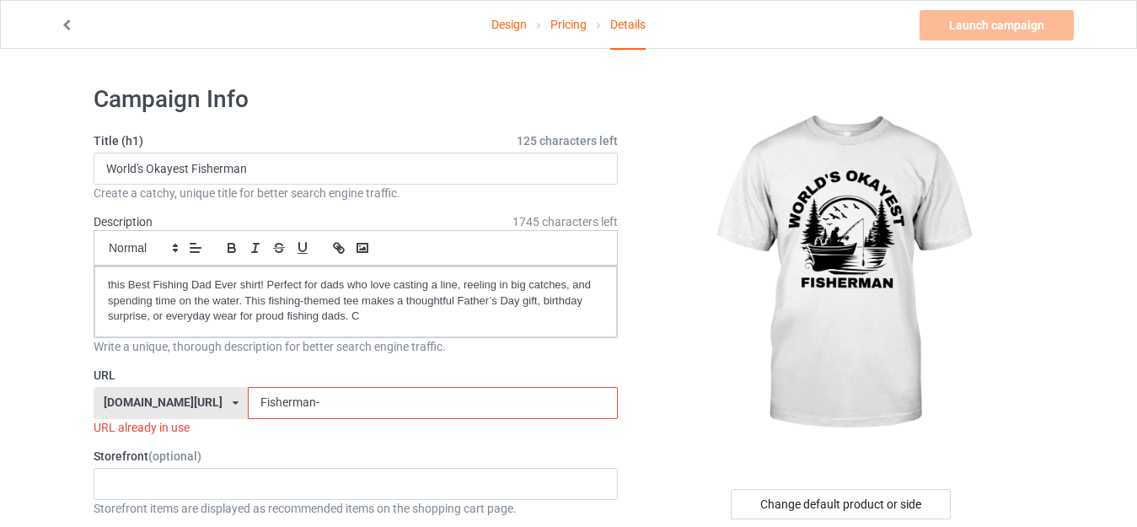
click at [248, 408] on input "Fisherman-" at bounding box center [432, 403] width 369 height 32
paste input "World's Okayest Fisherman"
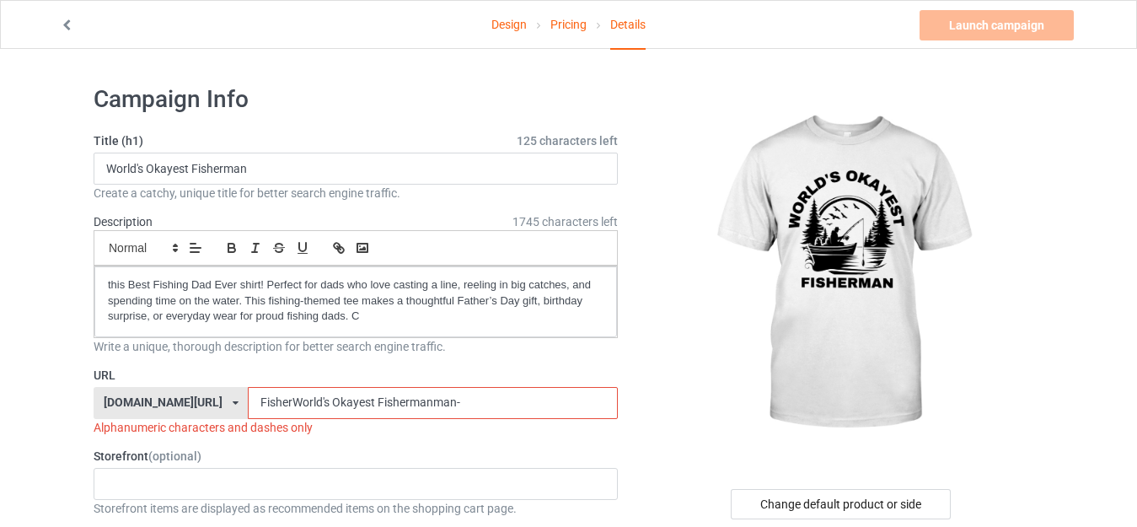
drag, startPoint x: 282, startPoint y: 401, endPoint x: 190, endPoint y: 396, distance: 92.8
click at [190, 396] on div "[DOMAIN_NAME][URL] [DOMAIN_NAME][URL] 587d0d41cee36fd012c64a69 FisherWorld's Ok…" at bounding box center [356, 403] width 524 height 32
click at [260, 401] on input "Okayest Fishermanman-" at bounding box center [432, 403] width 369 height 32
click at [345, 404] on input "Okayest-Fishermanman-" at bounding box center [432, 403] width 369 height 32
drag, startPoint x: 264, startPoint y: 400, endPoint x: 190, endPoint y: 400, distance: 73.3
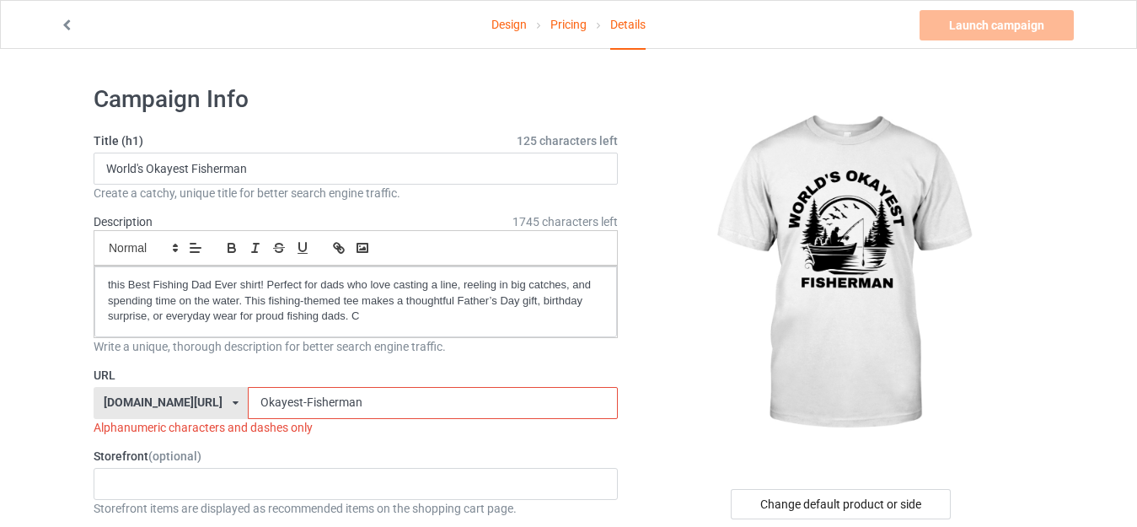
click at [190, 400] on div "[DOMAIN_NAME][URL] [DOMAIN_NAME][URL] 587d0d41cee36fd012c64a69 Okayest-Fisherman" at bounding box center [356, 403] width 524 height 32
click at [190, 400] on div "[DOMAIN_NAME][URL] [DOMAIN_NAME][URL] 587d0d41cee36fd012c64a69" at bounding box center [171, 403] width 154 height 32
click at [173, 433] on div "[DOMAIN_NAME][URL]" at bounding box center [170, 435] width 152 height 30
click at [180, 407] on div "[DOMAIN_NAME][URL] [DOMAIN_NAME][URL] 587d0d41cee36fd012c64a69" at bounding box center [171, 403] width 154 height 32
drag, startPoint x: 260, startPoint y: 404, endPoint x: 174, endPoint y: 403, distance: 85.9
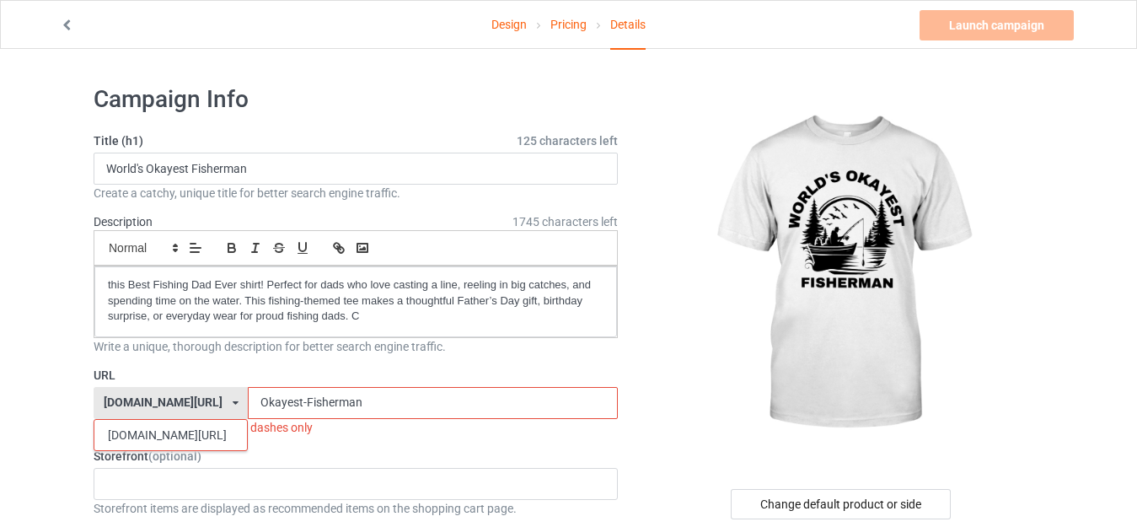
click at [174, 403] on div "[DOMAIN_NAME][URL] [DOMAIN_NAME][URL] 587d0d41cee36fd012c64a69 Okayest-Fisherman" at bounding box center [356, 403] width 524 height 32
click at [272, 399] on input "Fisherman" at bounding box center [432, 403] width 369 height 32
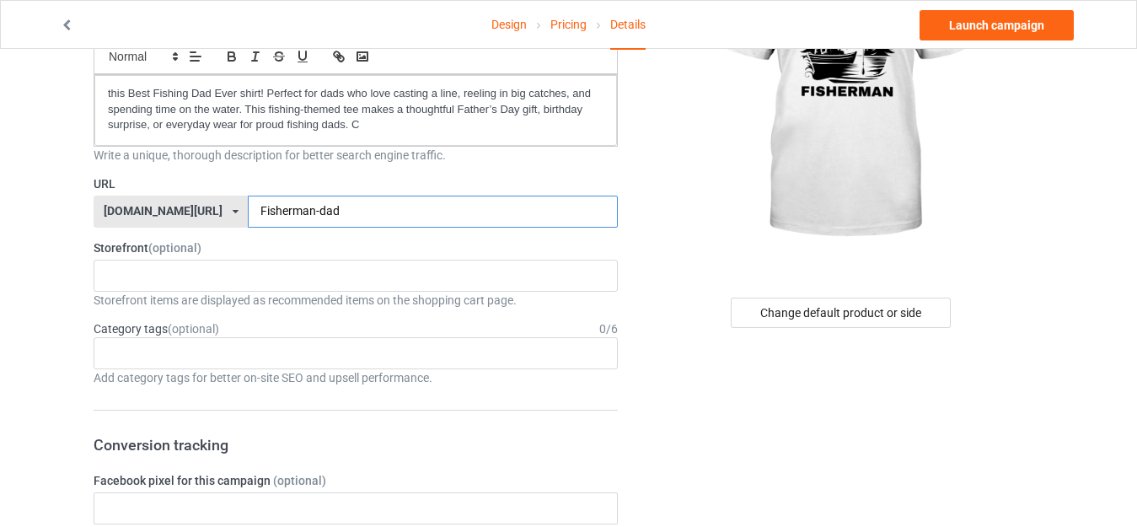
scroll to position [330, 0]
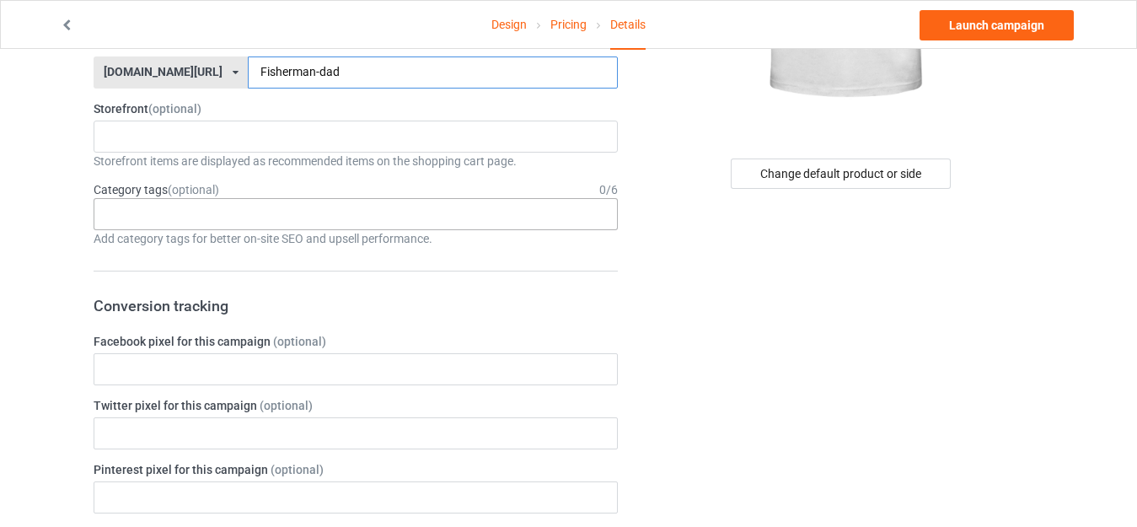
type input "Fisherman-dad"
click at [373, 200] on div "Age > [DEMOGRAPHIC_DATA] > 1 Age > [DEMOGRAPHIC_DATA] Months > 1 Month Age > [D…" at bounding box center [356, 214] width 524 height 32
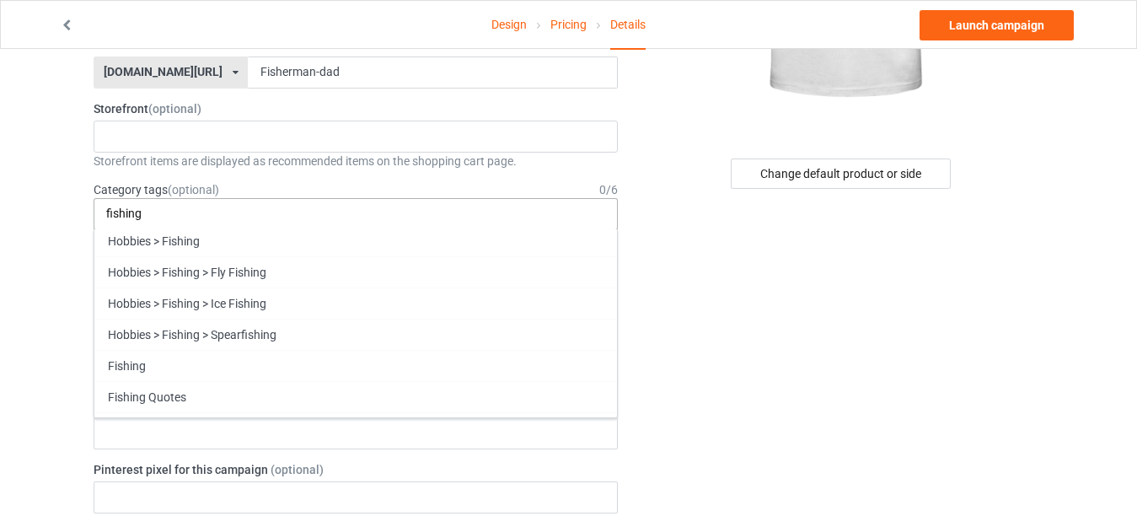
scroll to position [62, 0]
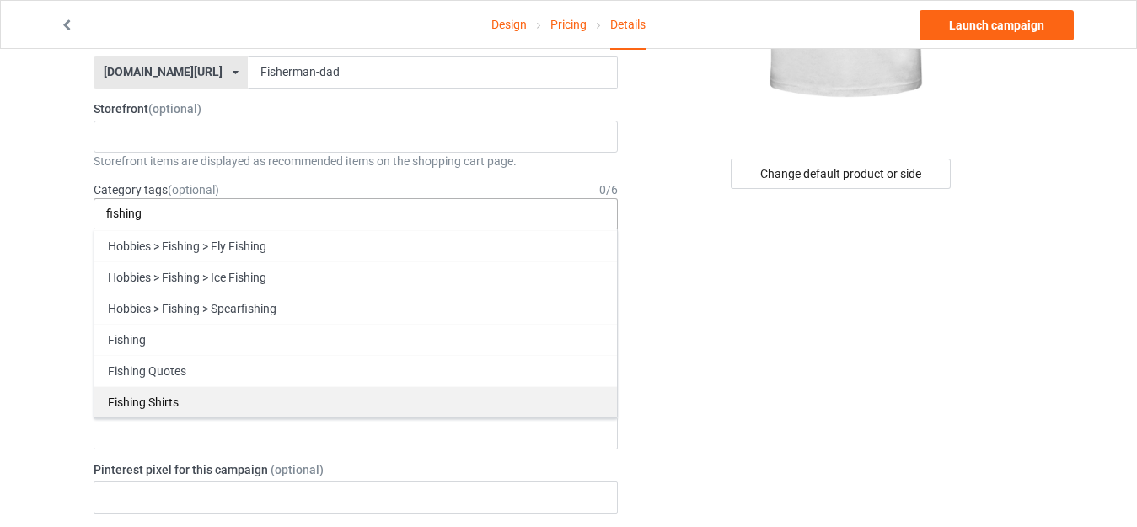
type input "fishing"
click at [515, 401] on div "Fishing Shirts" at bounding box center [355, 401] width 522 height 31
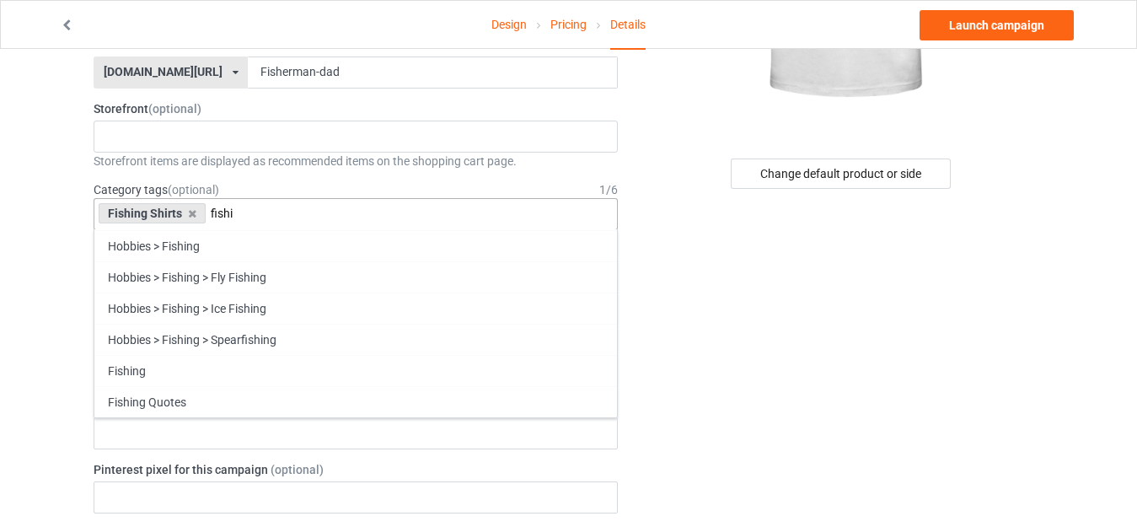
scroll to position [30, 0]
type input "fishing"
click at [319, 427] on input "text" at bounding box center [356, 433] width 524 height 32
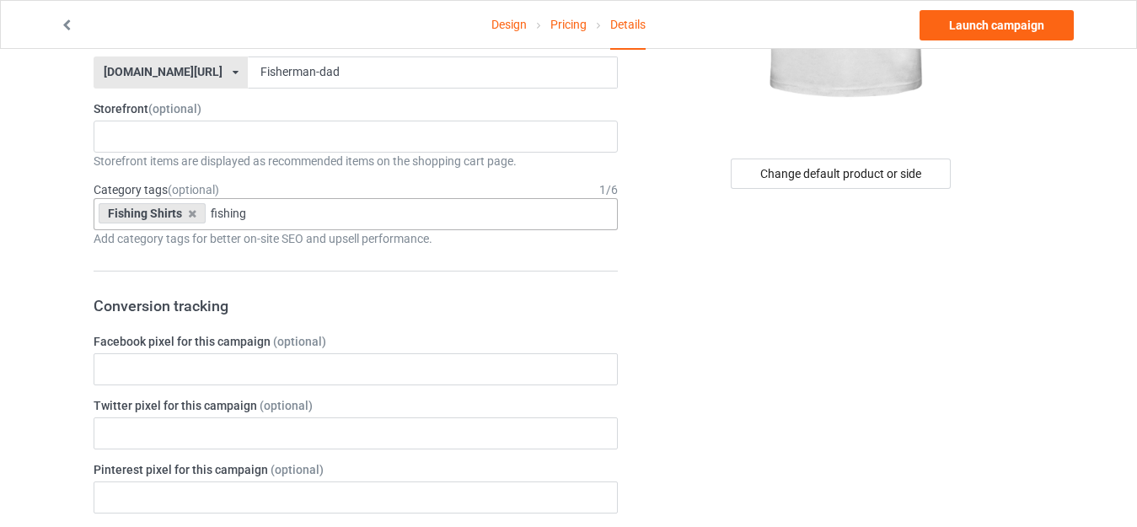
click at [344, 225] on div "Fishing Shirts fishing Hobbies > Fishing > Deep Sea Fishing Hobbies > Fishing H…" at bounding box center [356, 214] width 524 height 32
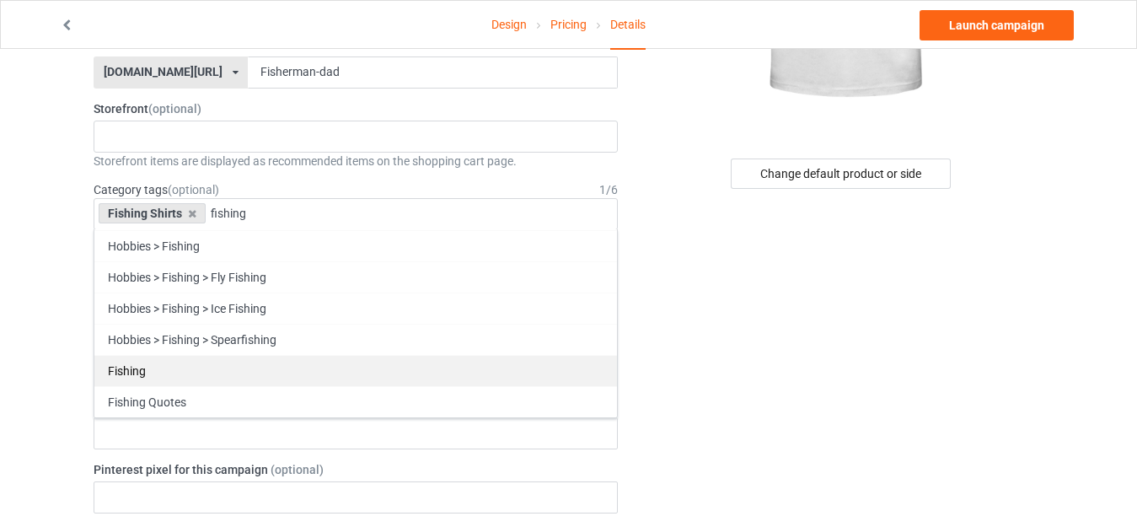
click at [273, 382] on div "Fishing" at bounding box center [355, 370] width 522 height 31
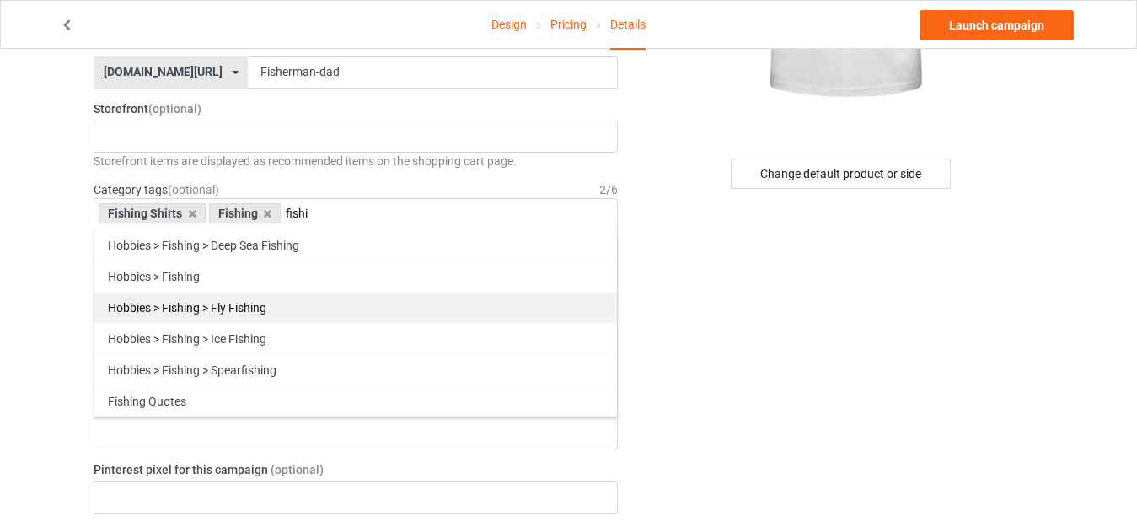
scroll to position [0, 0]
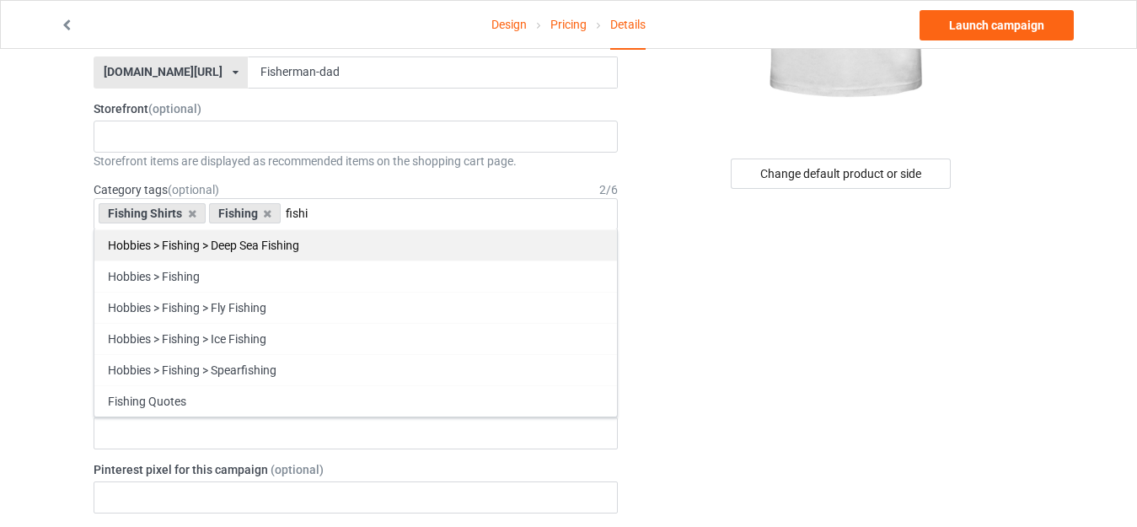
type input "fishi"
click at [286, 248] on div "Hobbies > Fishing > Deep Sea Fishing" at bounding box center [355, 244] width 522 height 31
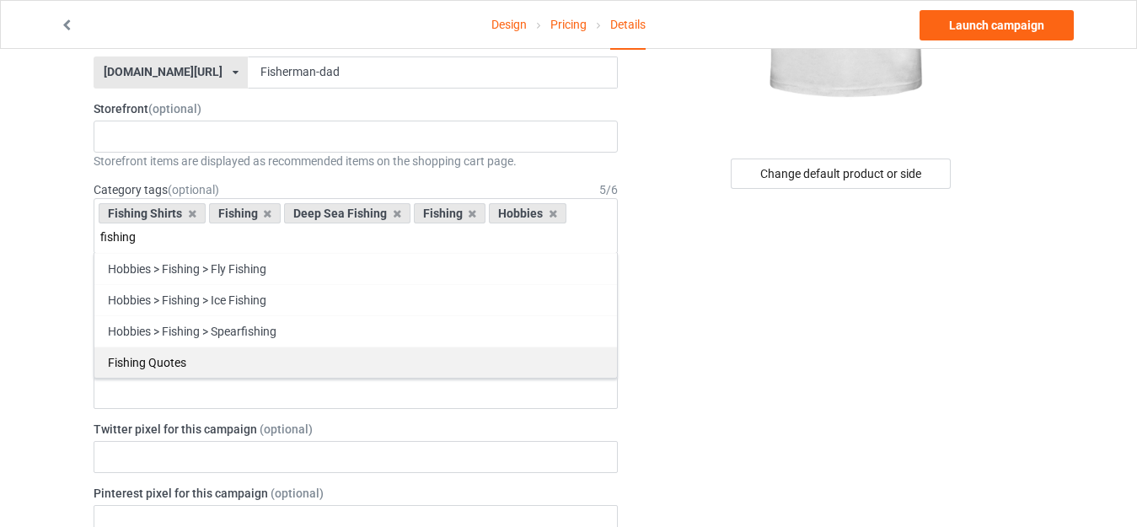
type input "fishing"
click at [308, 354] on div "Fishing Quotes" at bounding box center [355, 361] width 522 height 31
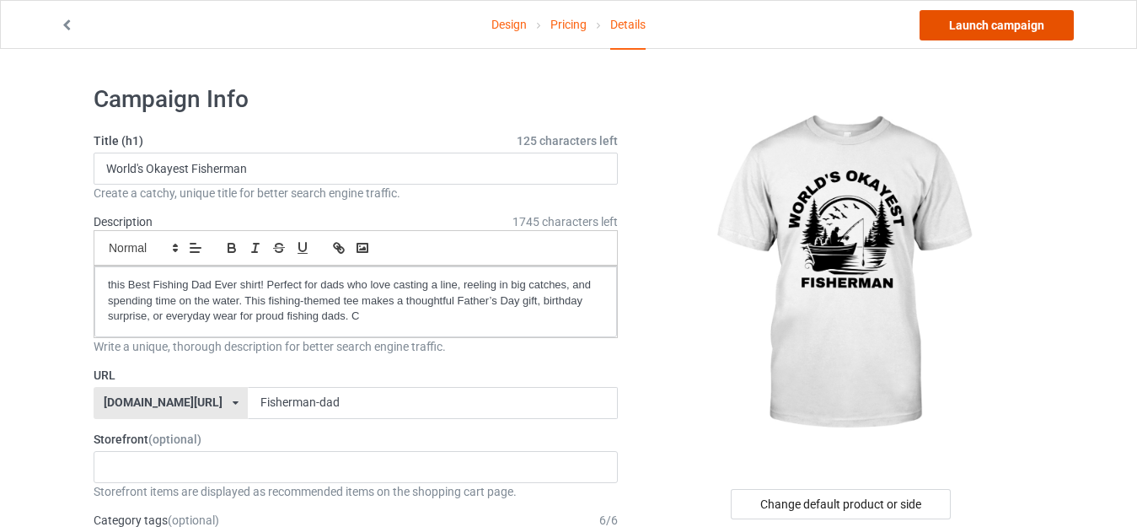
click at [1014, 28] on link "Launch campaign" at bounding box center [996, 25] width 154 height 30
